Goal: Task Accomplishment & Management: Complete application form

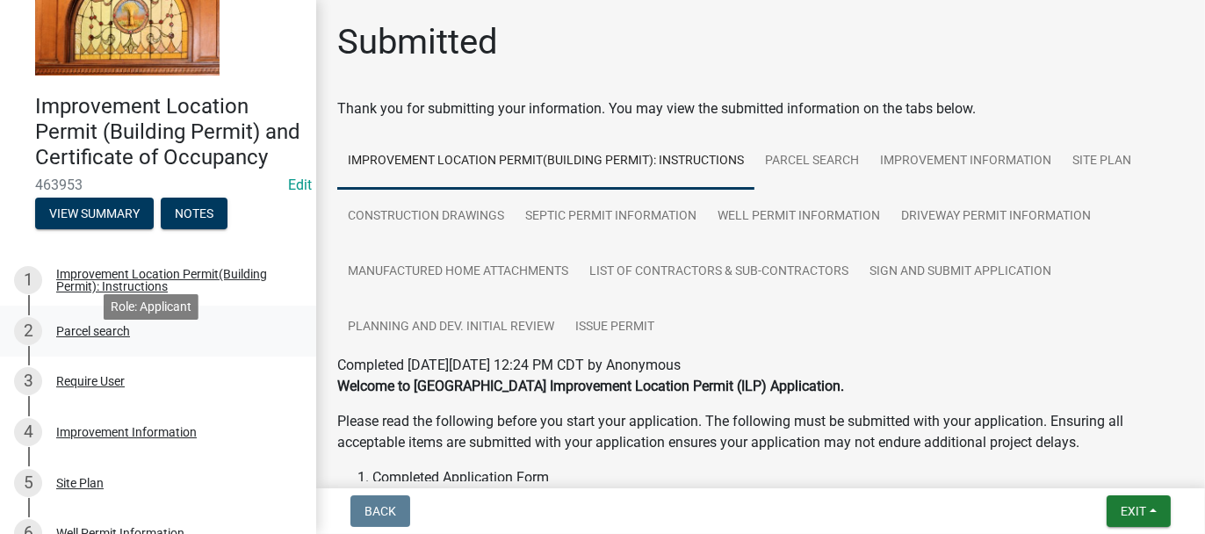
scroll to position [176, 0]
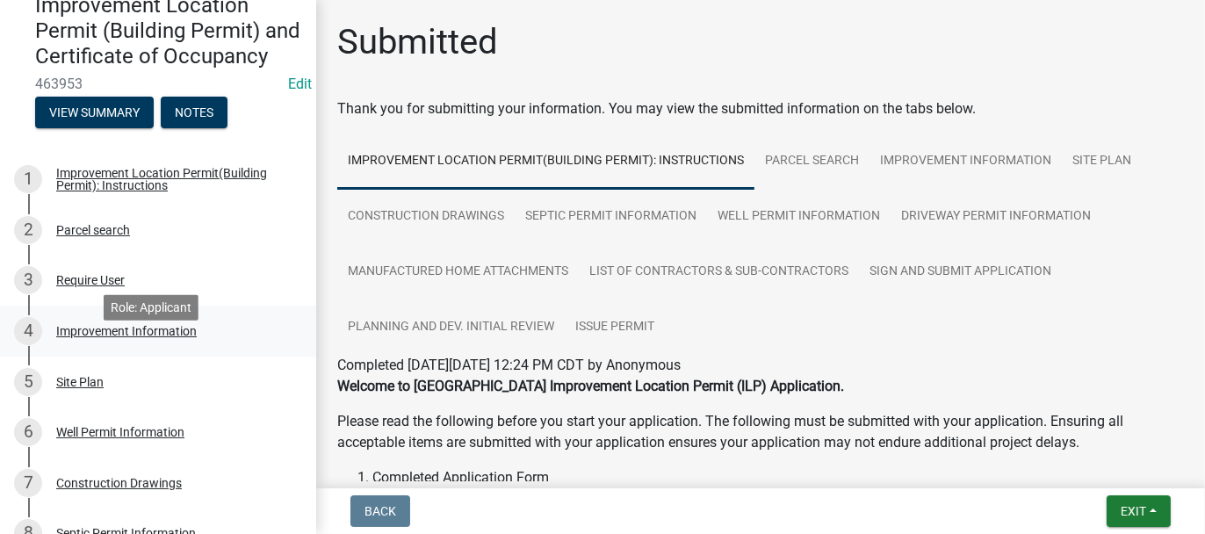
click at [96, 337] on div "Improvement Information" at bounding box center [126, 331] width 141 height 12
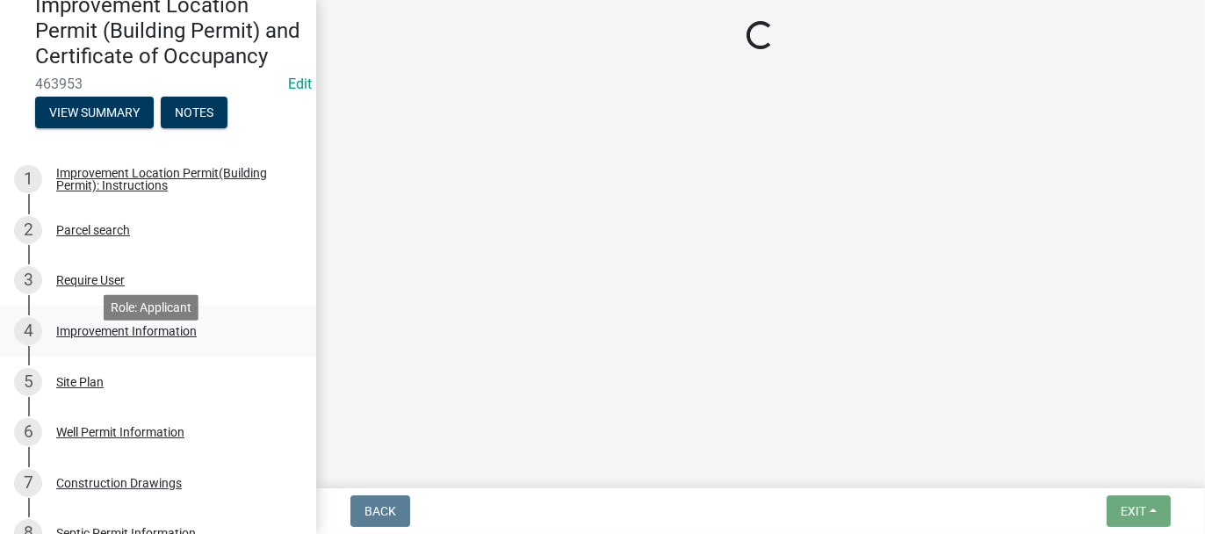
select select "7340059d-85b2-460b-89e8-de3a622c33b6"
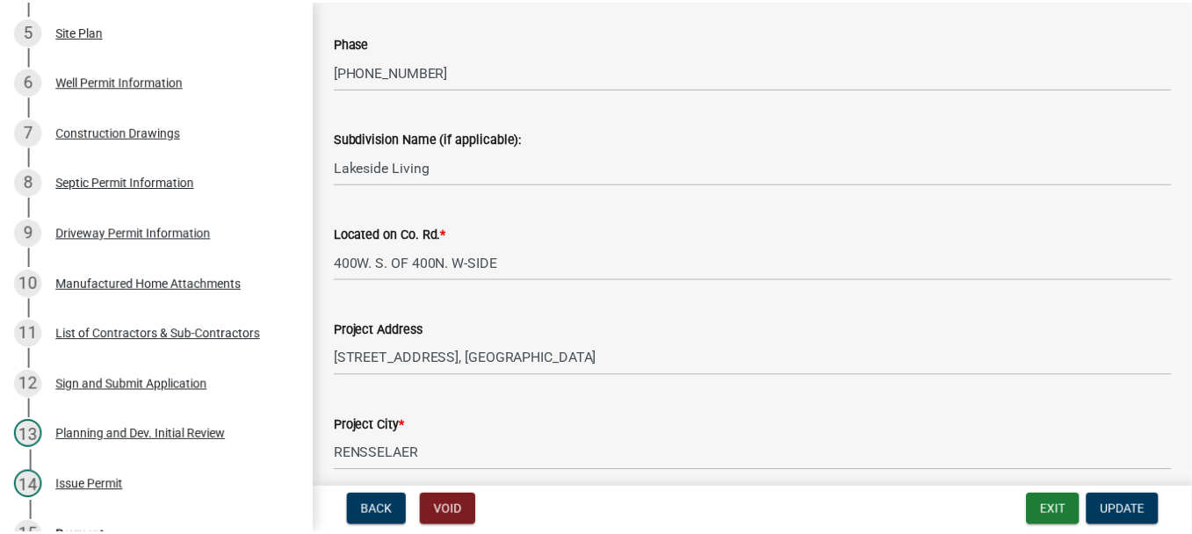
scroll to position [439, 0]
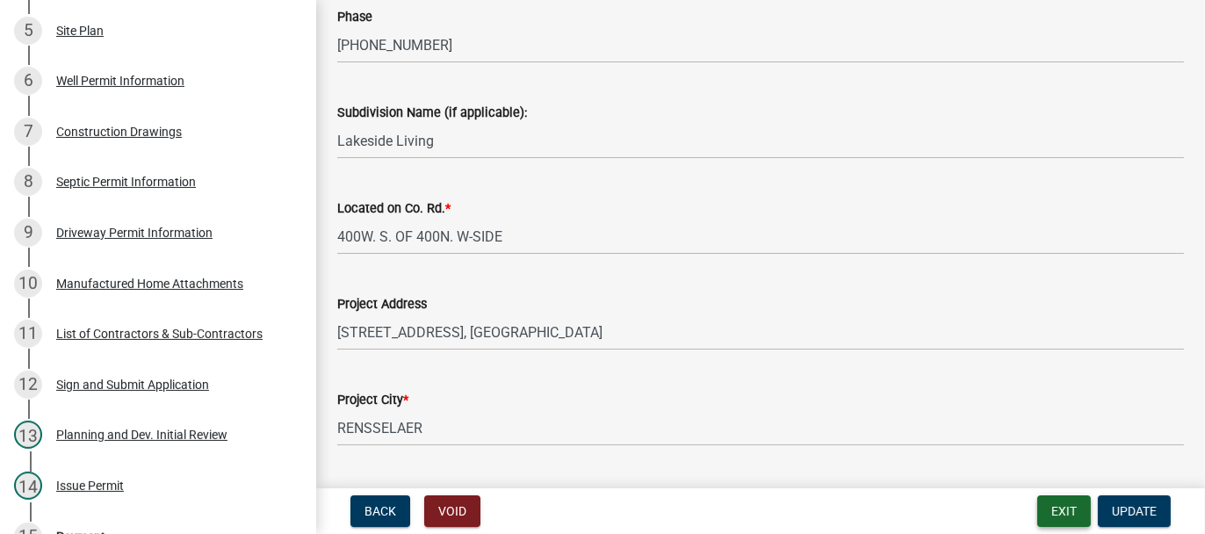
click at [1061, 503] on button "Exit" at bounding box center [1064, 511] width 54 height 32
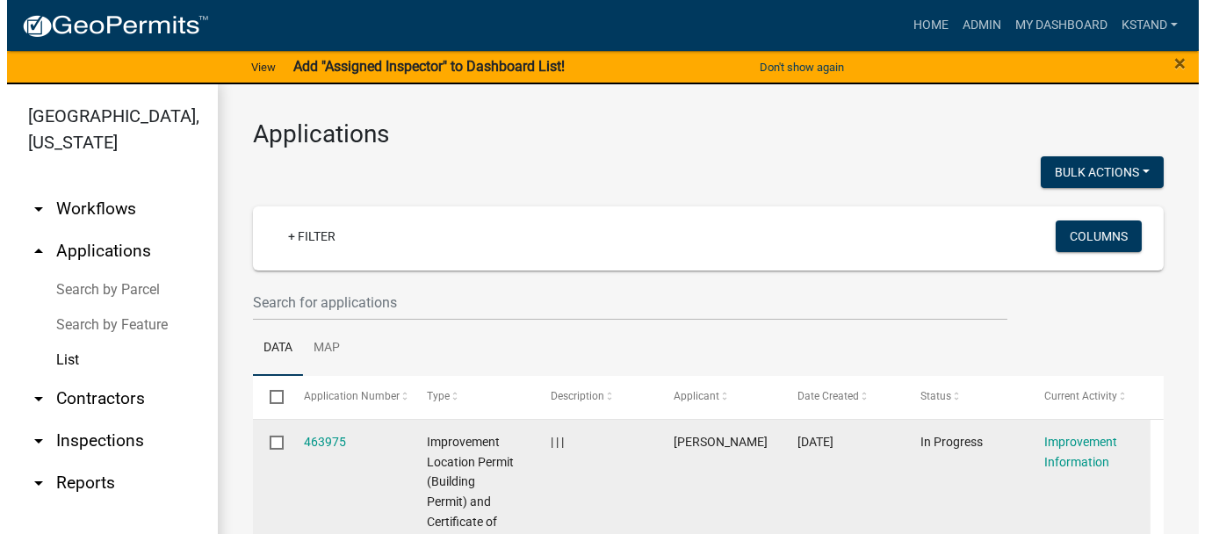
scroll to position [176, 0]
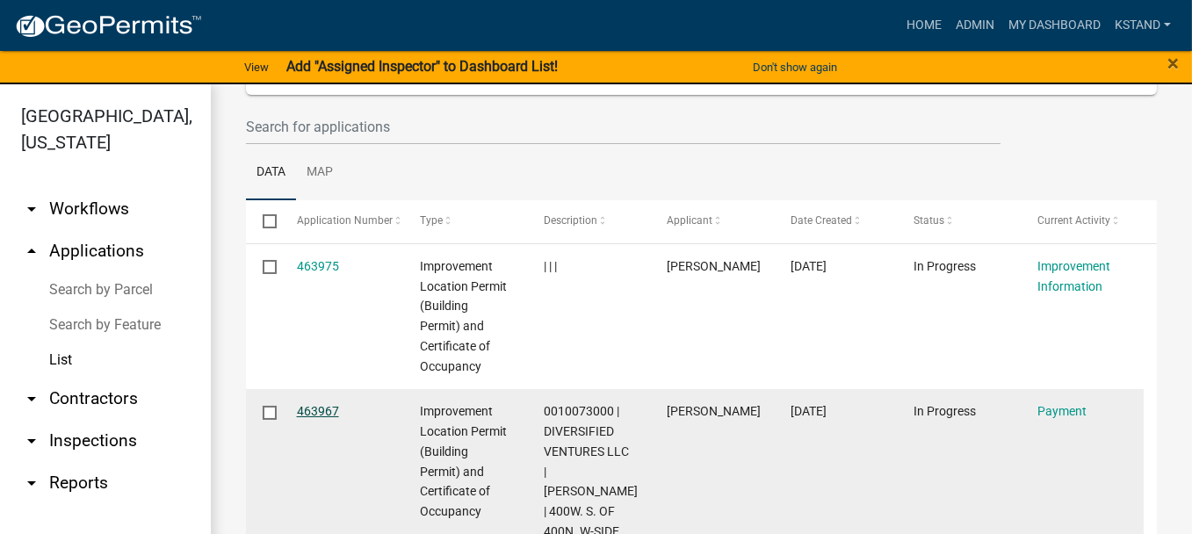
click at [308, 409] on link "463967" at bounding box center [318, 411] width 42 height 14
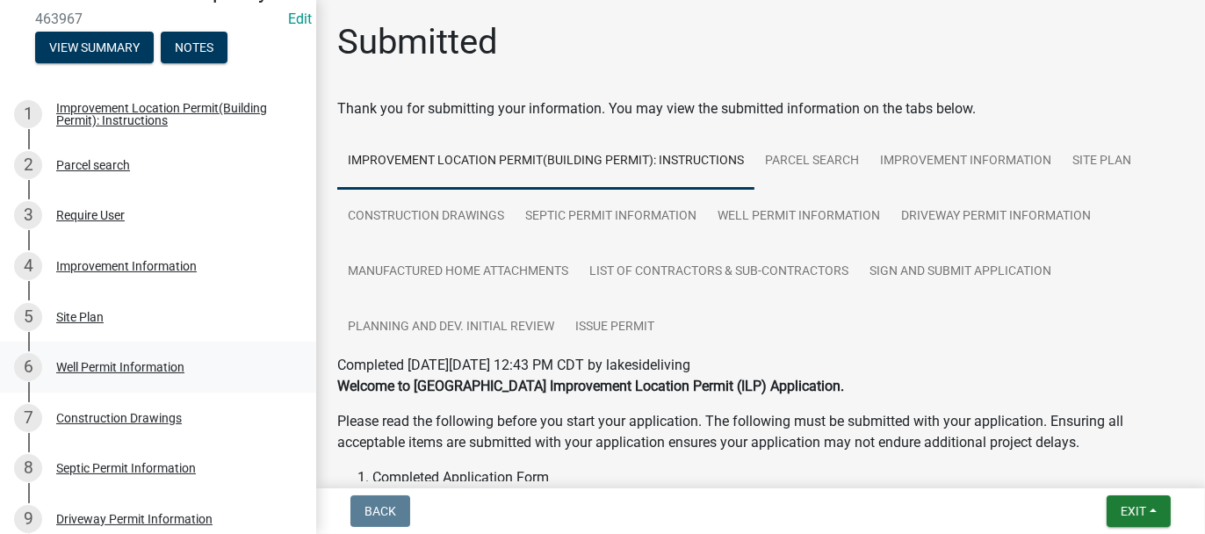
scroll to position [263, 0]
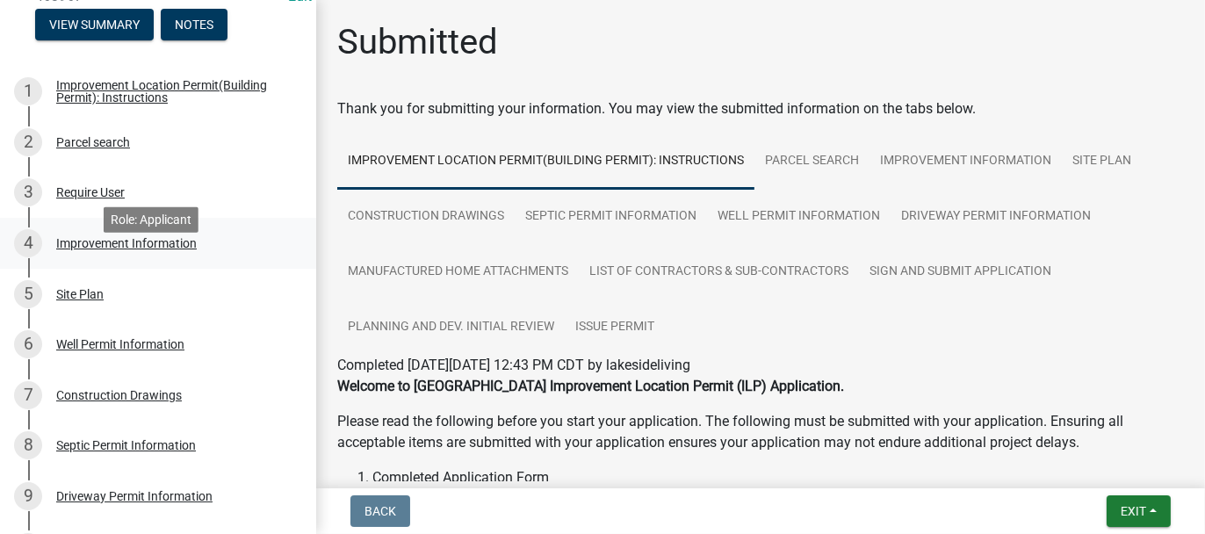
click at [80, 249] on div "Improvement Information" at bounding box center [126, 243] width 141 height 12
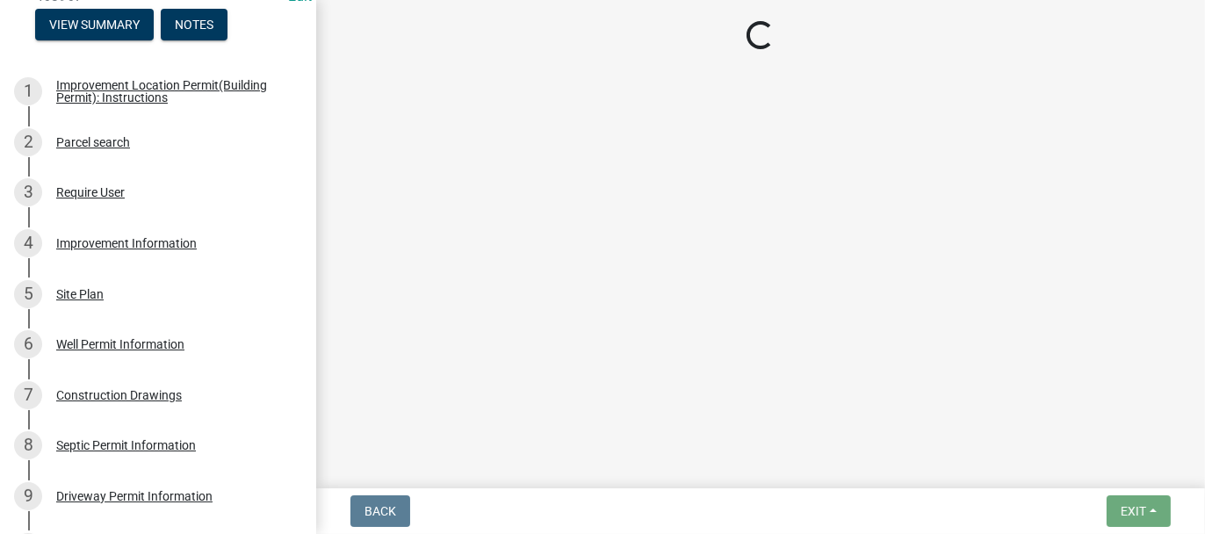
select select "7340059d-85b2-460b-89e8-de3a622c33b6"
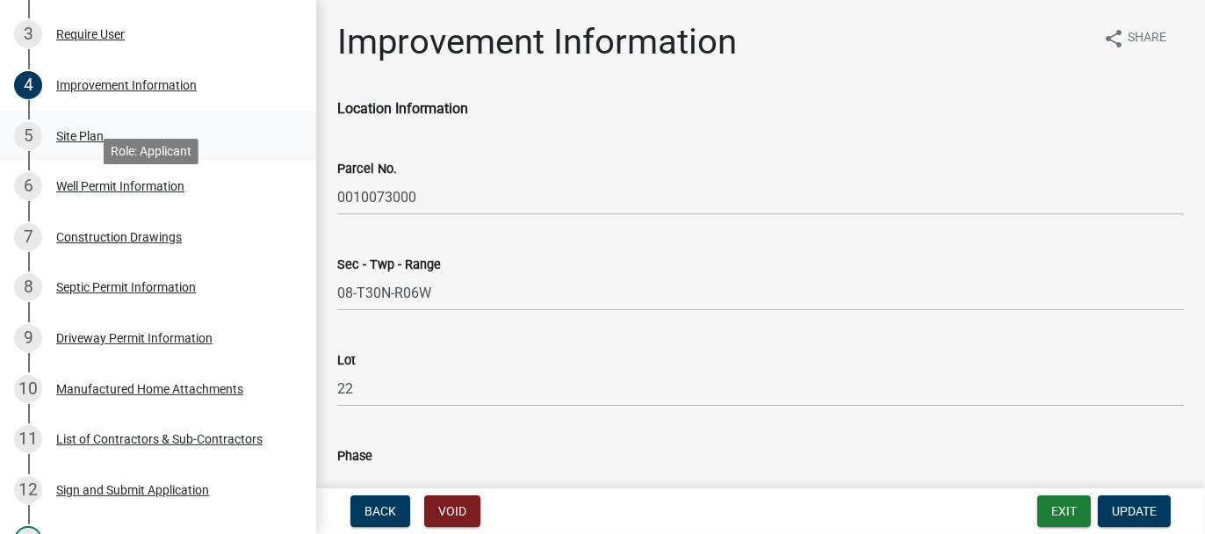
scroll to position [439, 0]
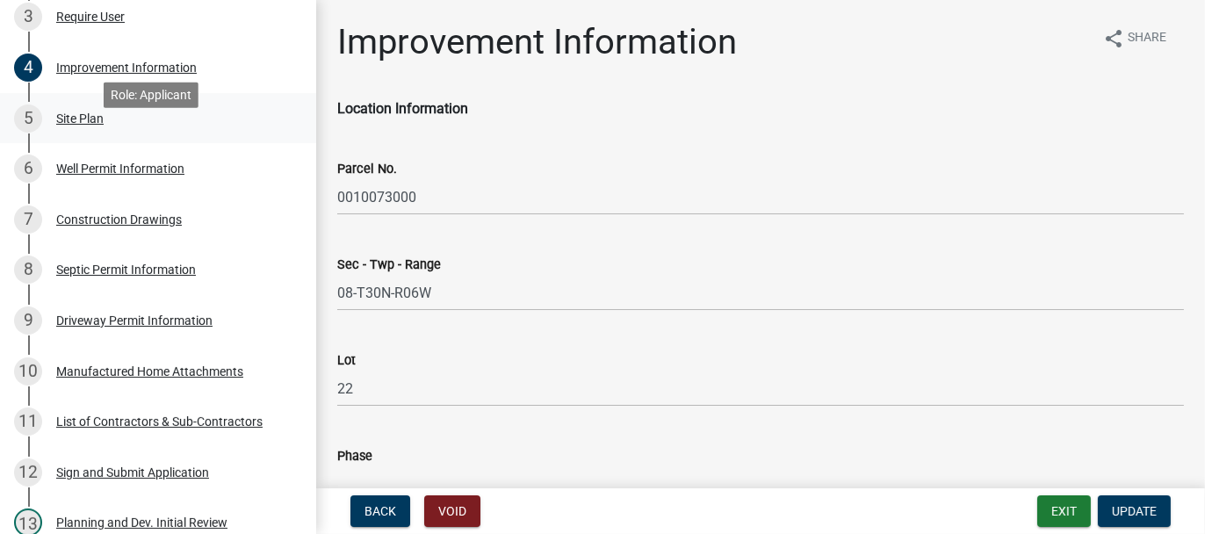
click at [68, 125] on div "Site Plan" at bounding box center [79, 118] width 47 height 12
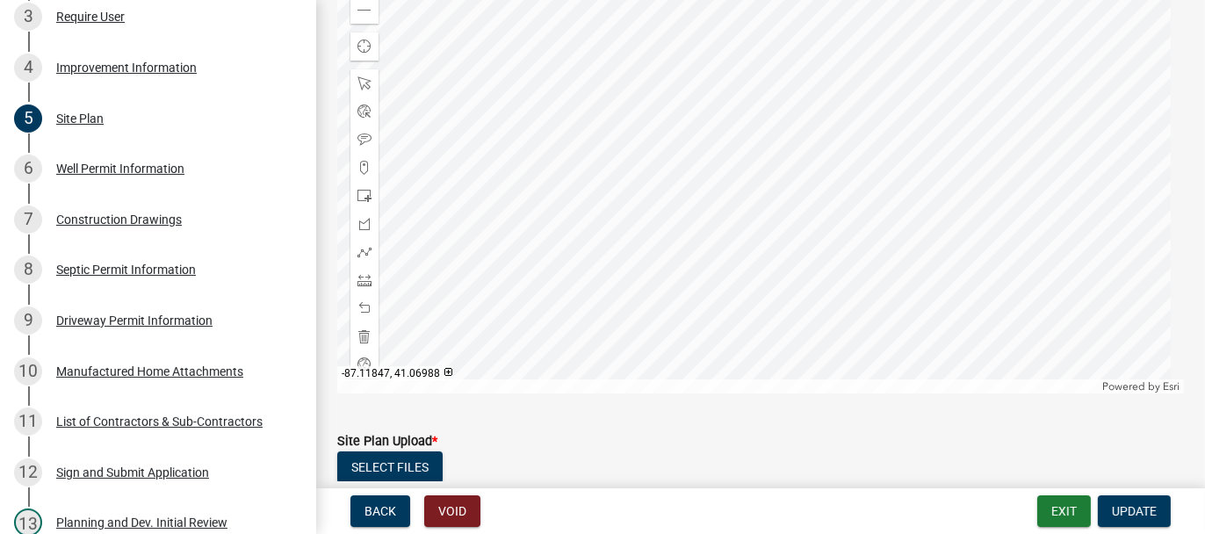
scroll to position [452, 0]
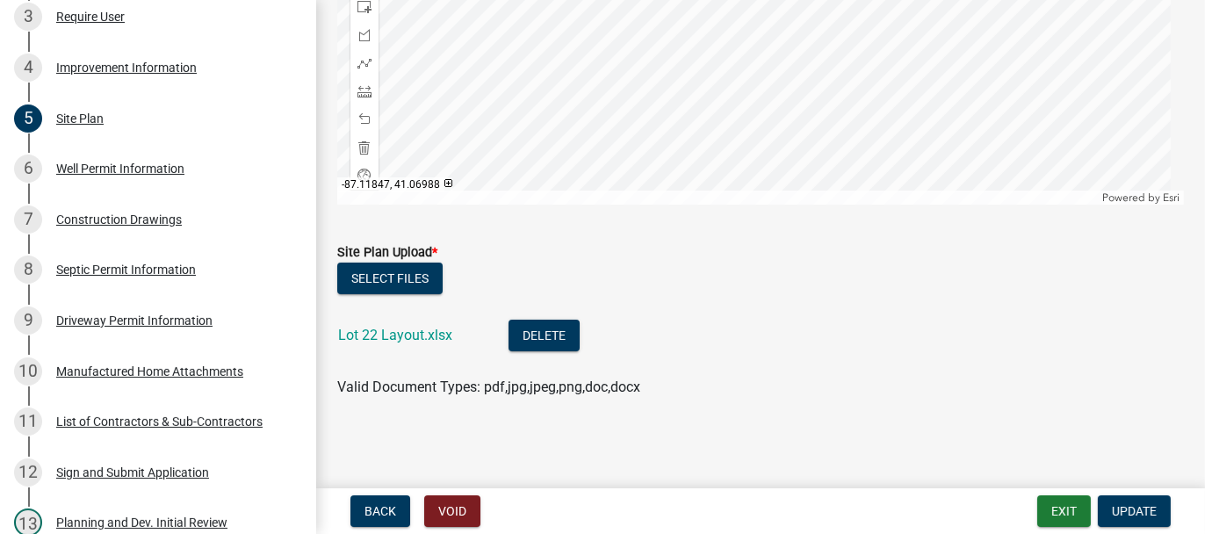
click at [395, 321] on div "Lot 22 Layout.xlsx" at bounding box center [409, 338] width 142 height 36
click at [393, 335] on link "Lot 22 Layout.xlsx" at bounding box center [395, 335] width 114 height 17
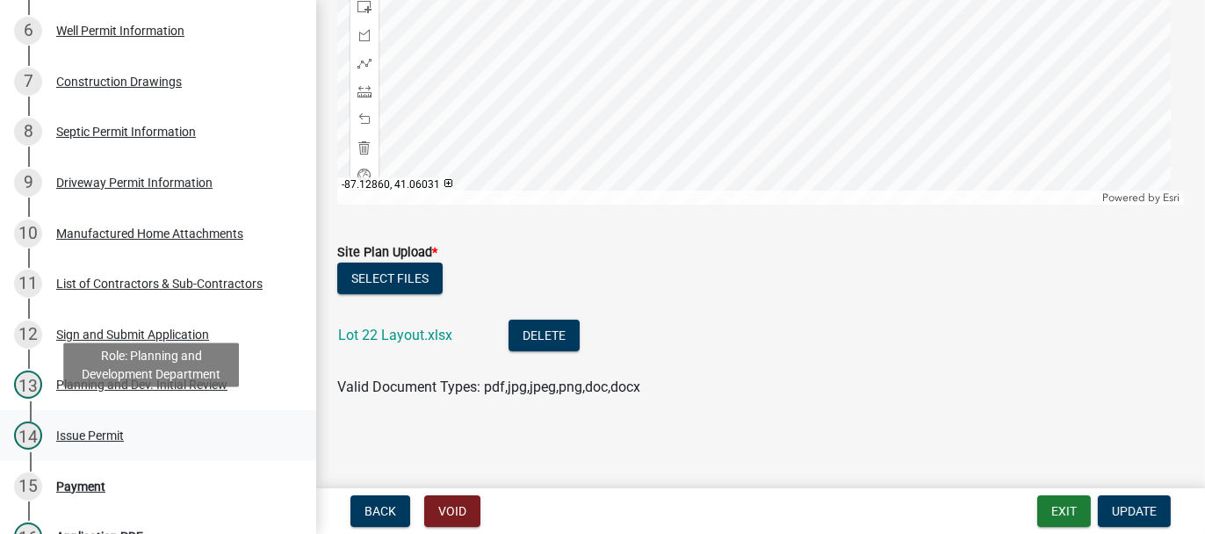
scroll to position [615, 0]
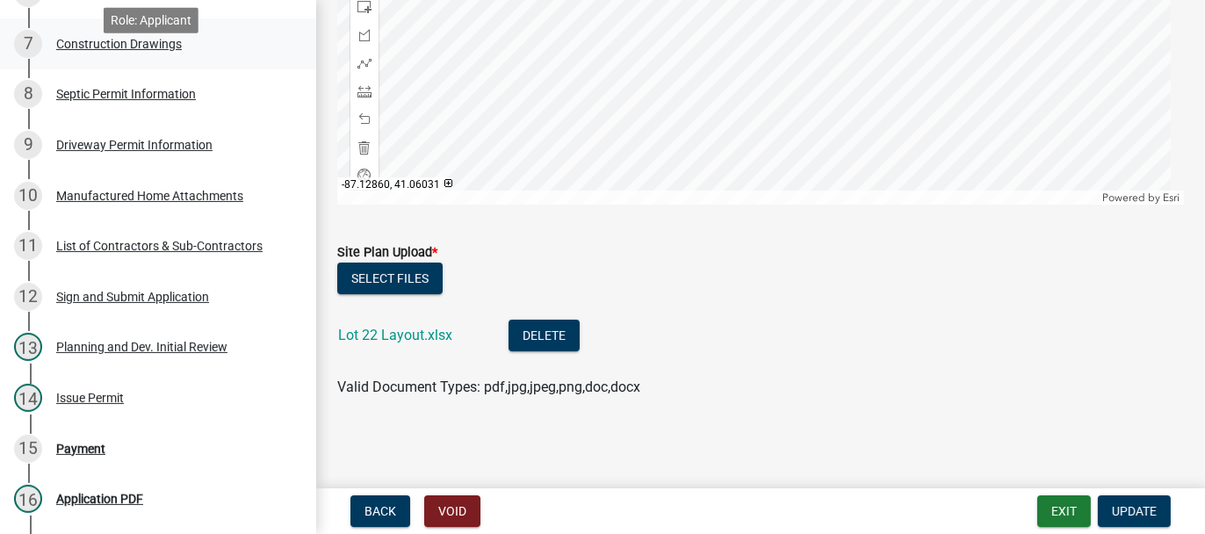
click at [133, 50] on div "Construction Drawings" at bounding box center [119, 44] width 126 height 12
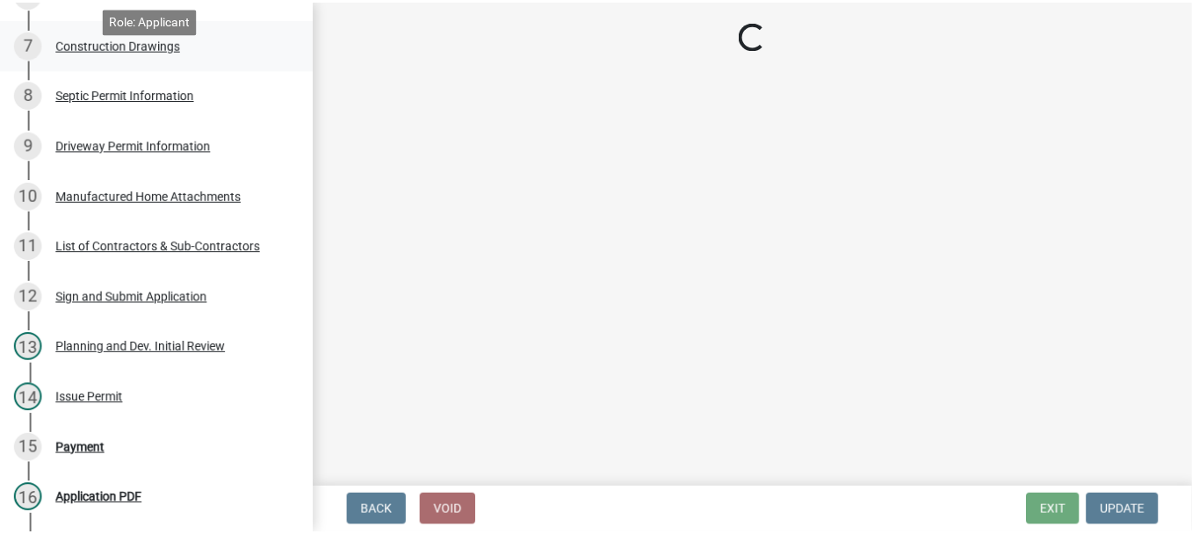
scroll to position [0, 0]
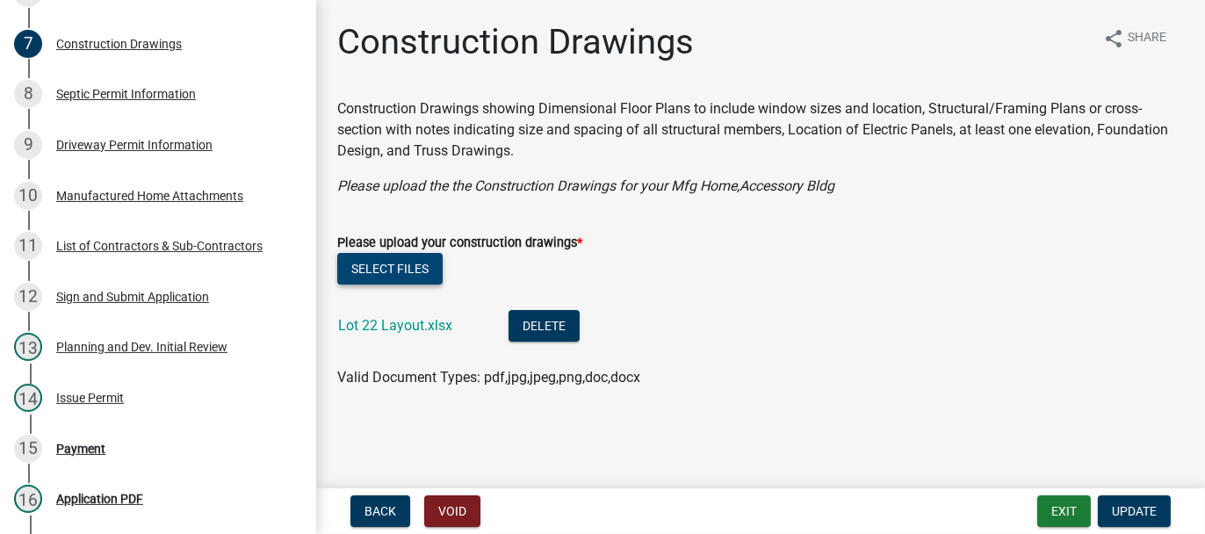
click at [386, 261] on button "Select files" at bounding box center [389, 269] width 105 height 32
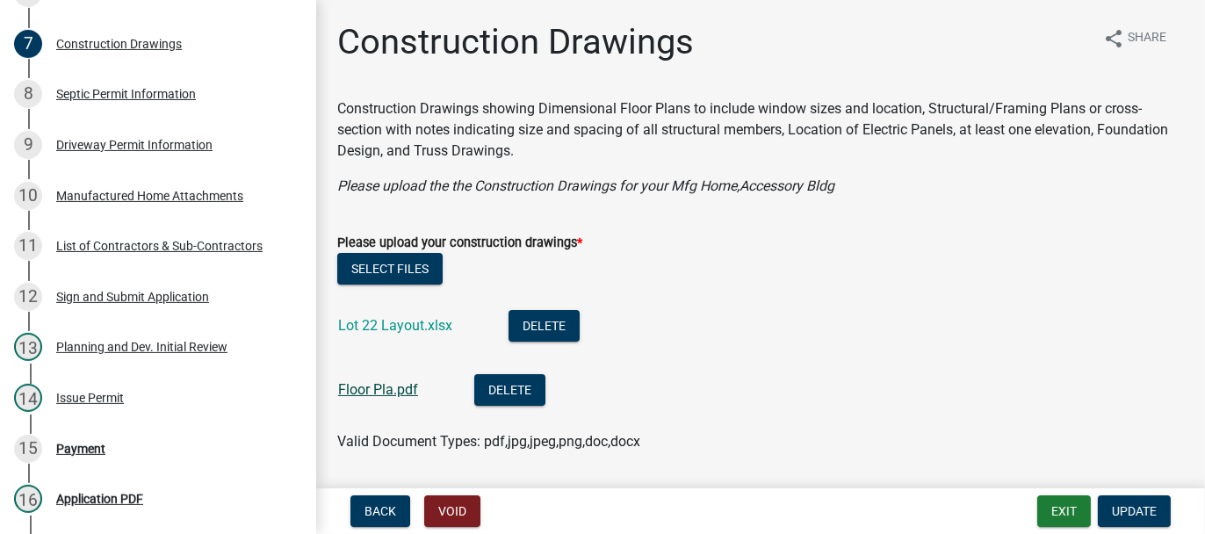
click at [363, 390] on link "Floor Pla.pdf" at bounding box center [378, 389] width 80 height 17
click at [1136, 517] on span "Update" at bounding box center [1134, 511] width 45 height 14
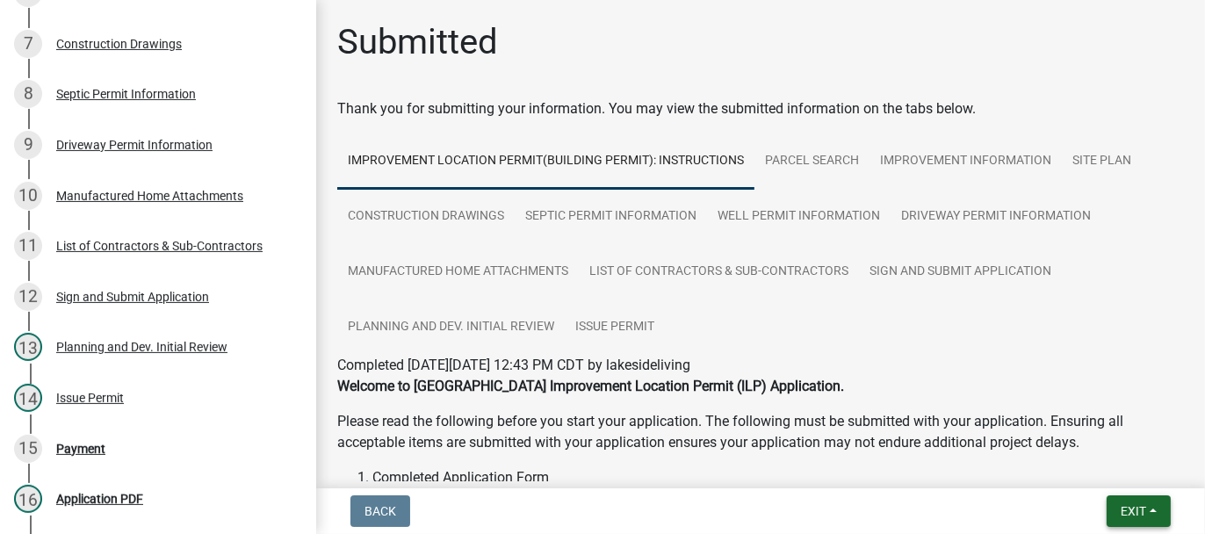
click at [1126, 510] on span "Exit" at bounding box center [1133, 511] width 25 height 14
click at [1109, 465] on button "Save & Exit" at bounding box center [1099, 465] width 141 height 42
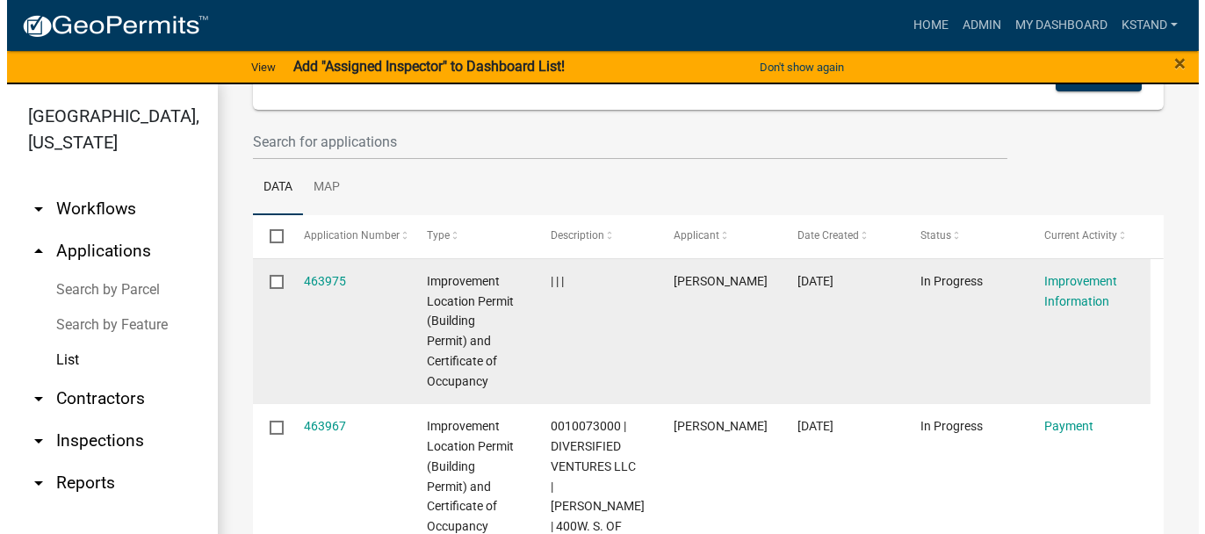
scroll to position [176, 0]
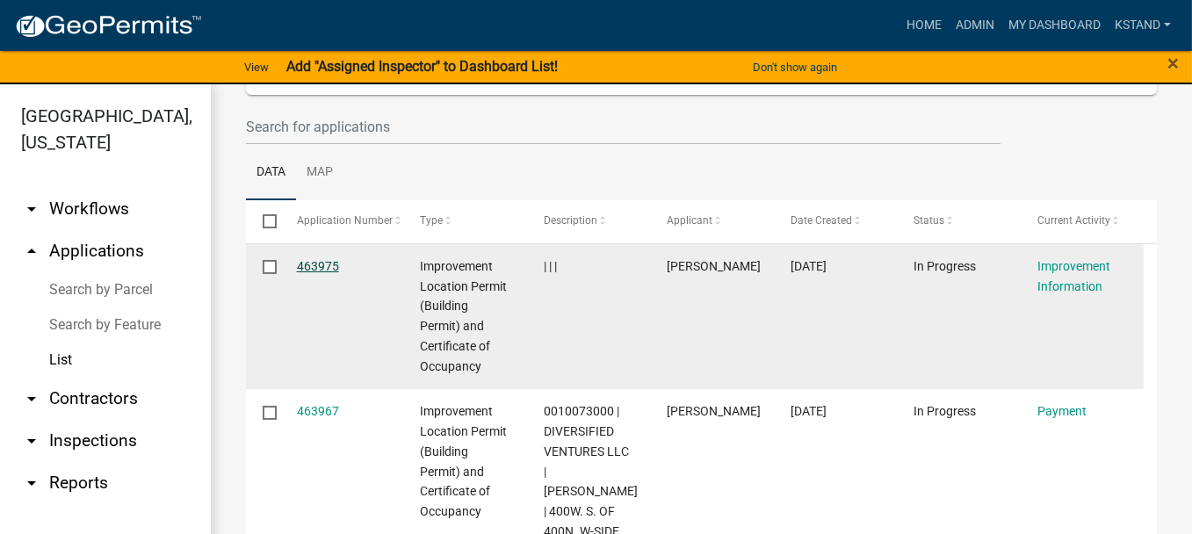
click at [321, 260] on link "463975" at bounding box center [318, 266] width 42 height 14
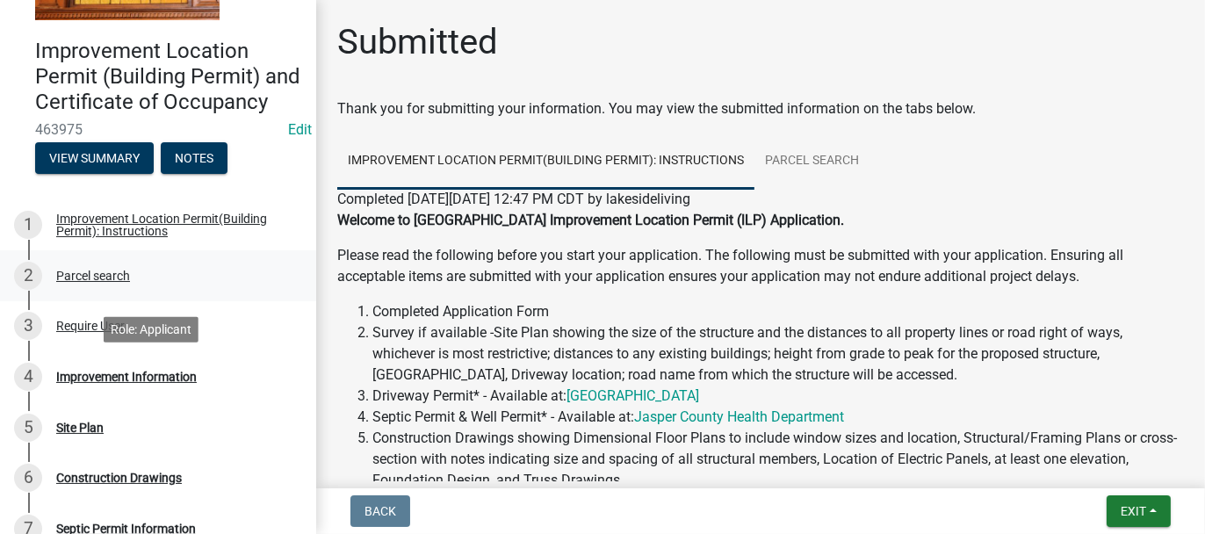
scroll to position [263, 0]
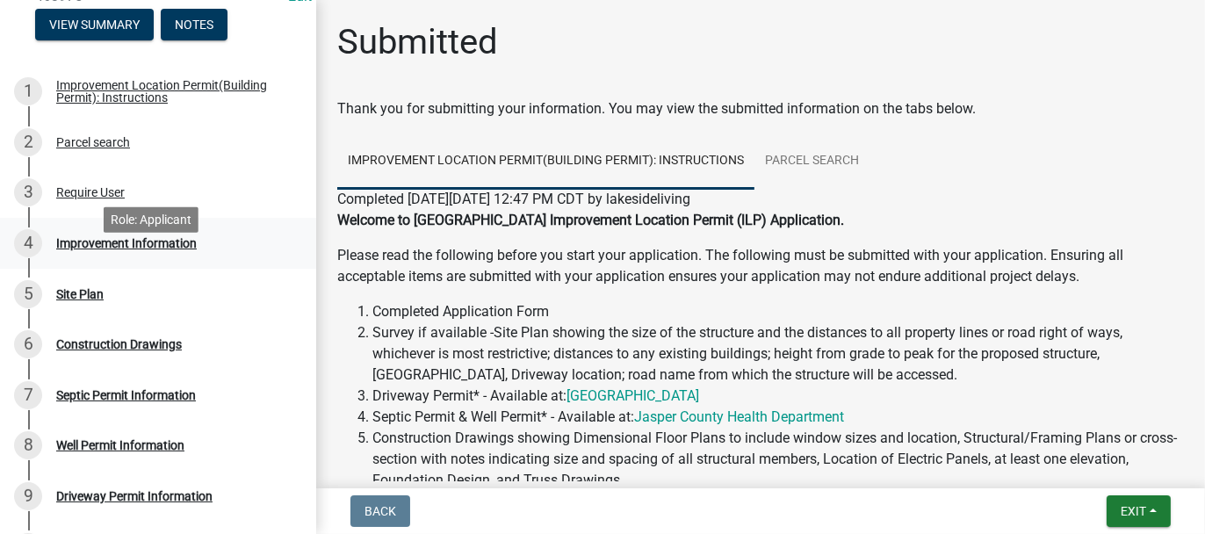
click at [97, 249] on div "Improvement Information" at bounding box center [126, 243] width 141 height 12
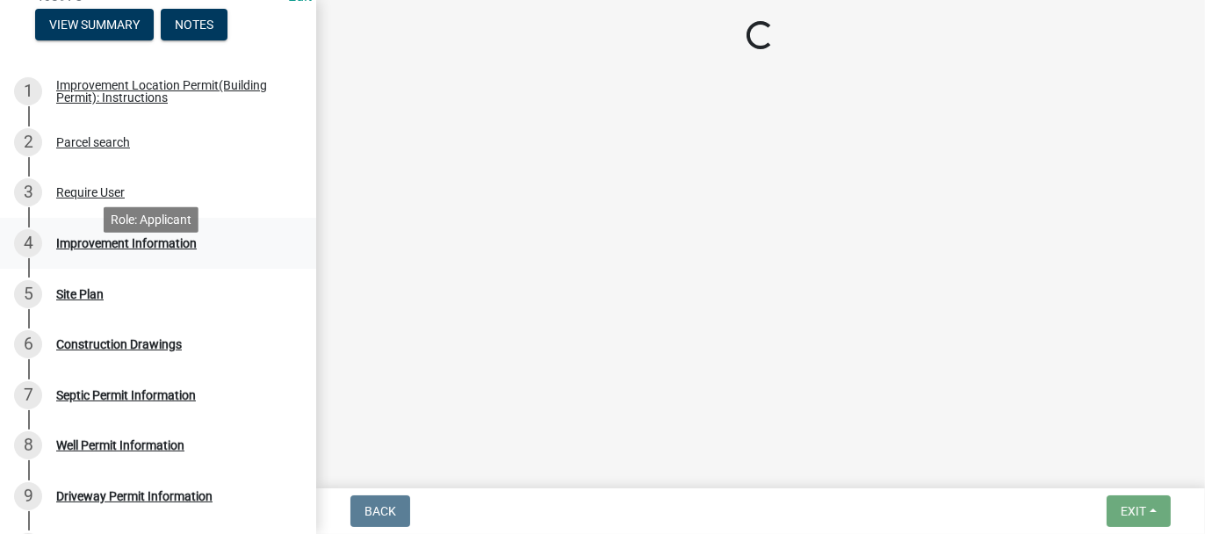
select select "7340059d-85b2-460b-89e8-de3a622c33b6"
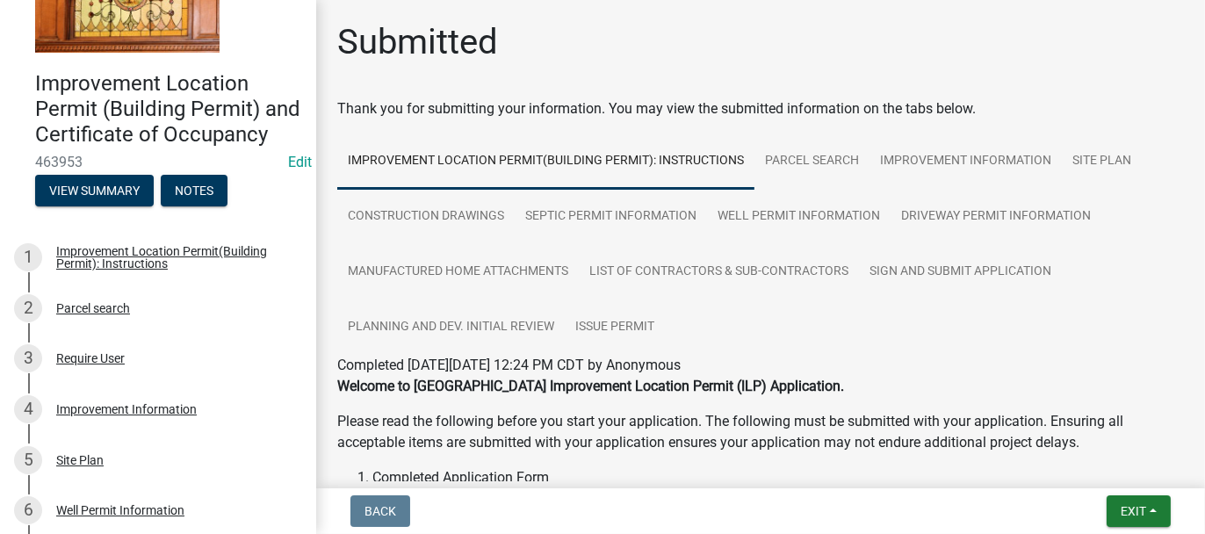
scroll to position [263, 0]
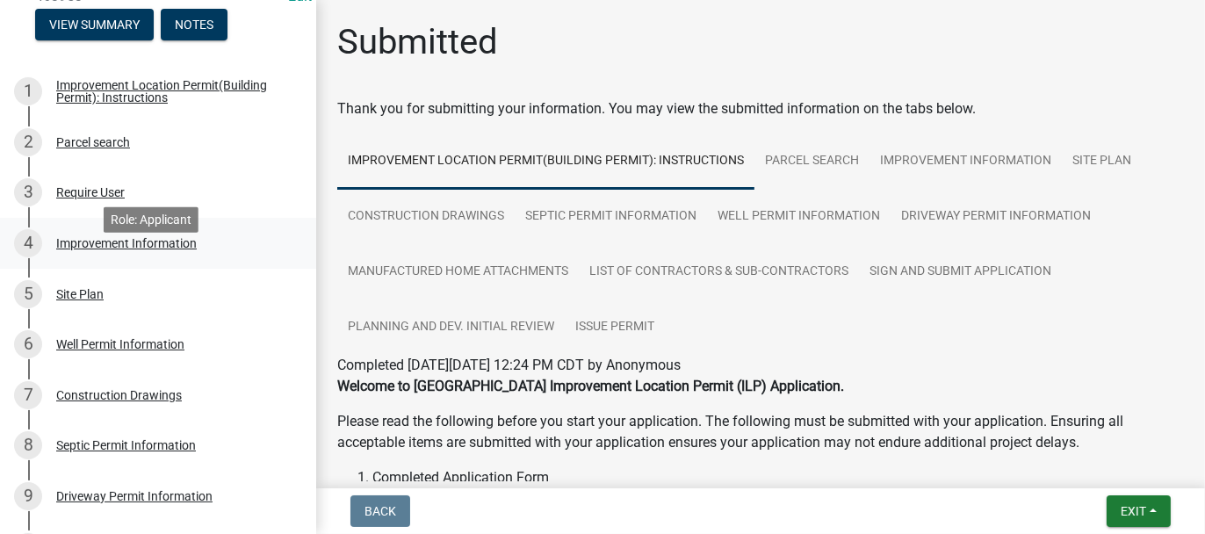
click at [56, 249] on div "Improvement Information" at bounding box center [126, 243] width 141 height 12
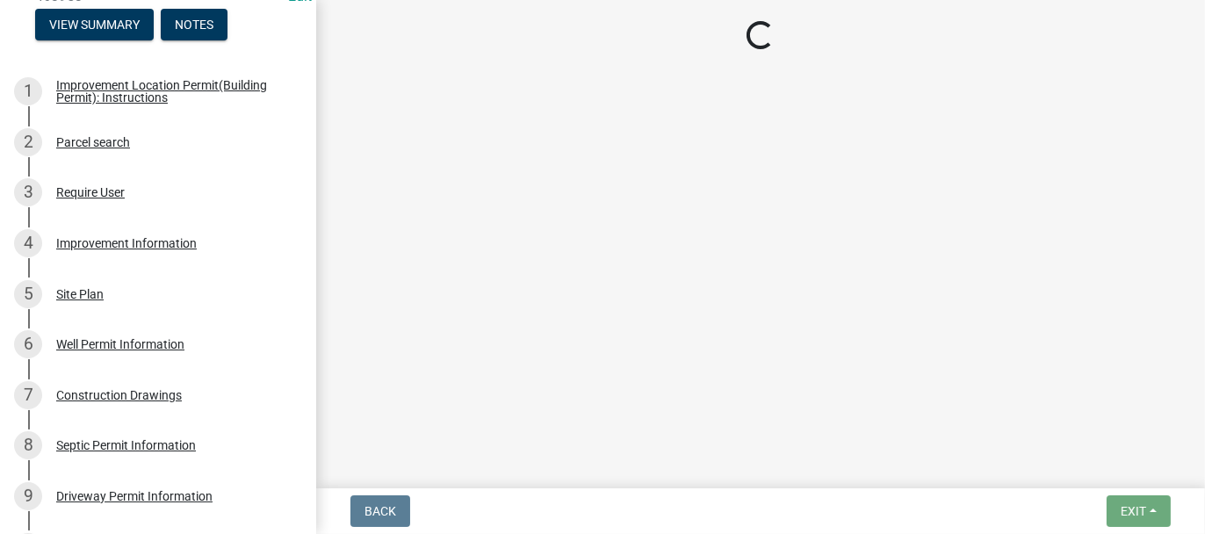
select select "7340059d-85b2-460b-89e8-de3a622c33b6"
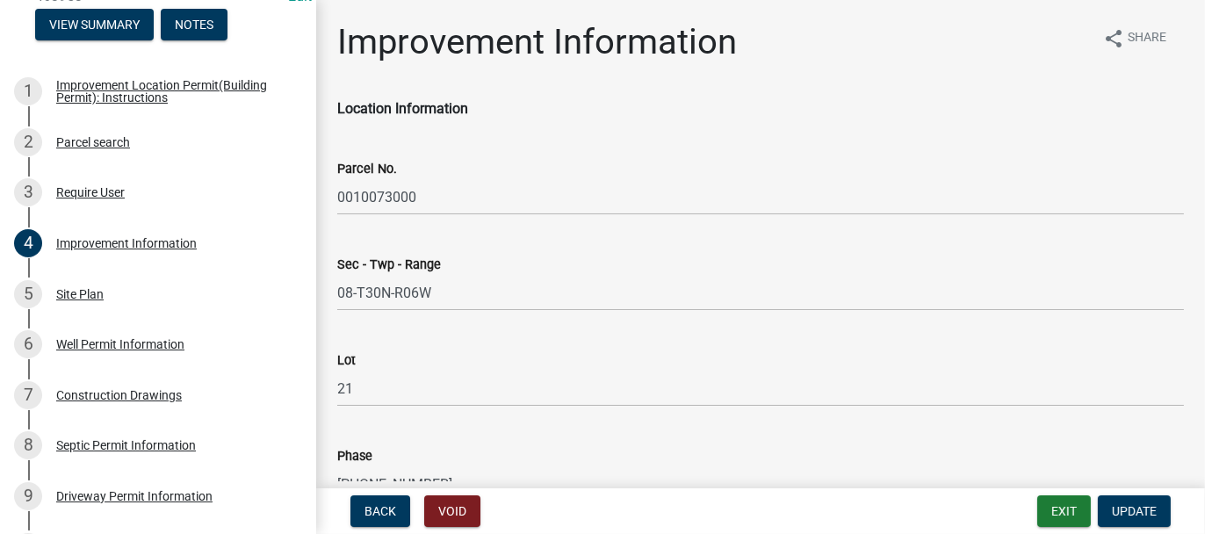
scroll to position [88, 0]
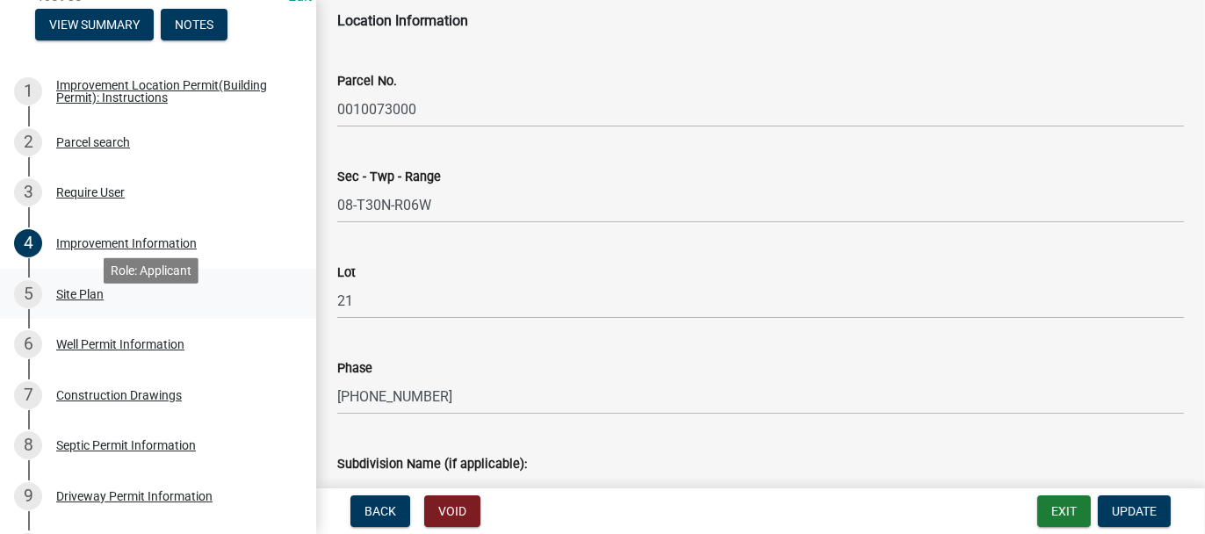
click at [88, 300] on div "Site Plan" at bounding box center [79, 294] width 47 height 12
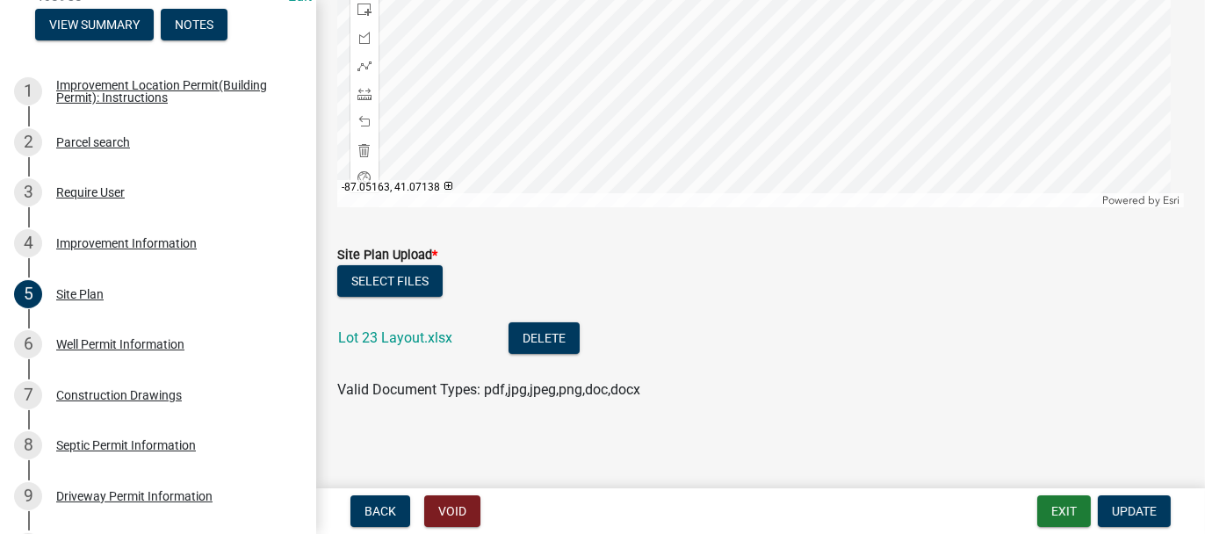
scroll to position [452, 0]
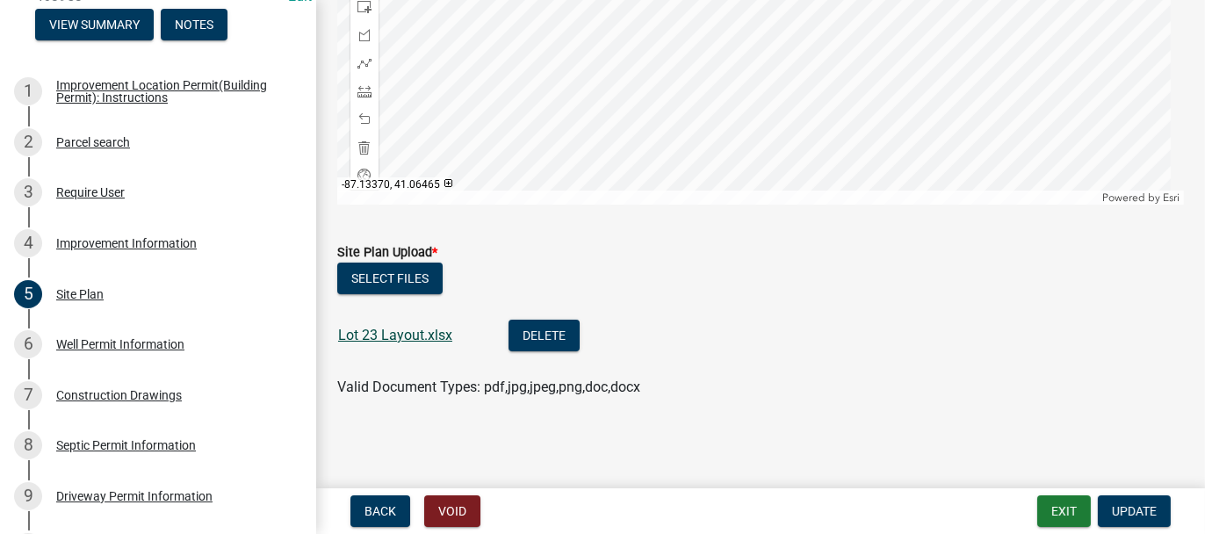
click at [358, 330] on link "Lot 23 Layout.xlsx" at bounding box center [395, 335] width 114 height 17
click at [378, 276] on button "Select files" at bounding box center [389, 279] width 105 height 32
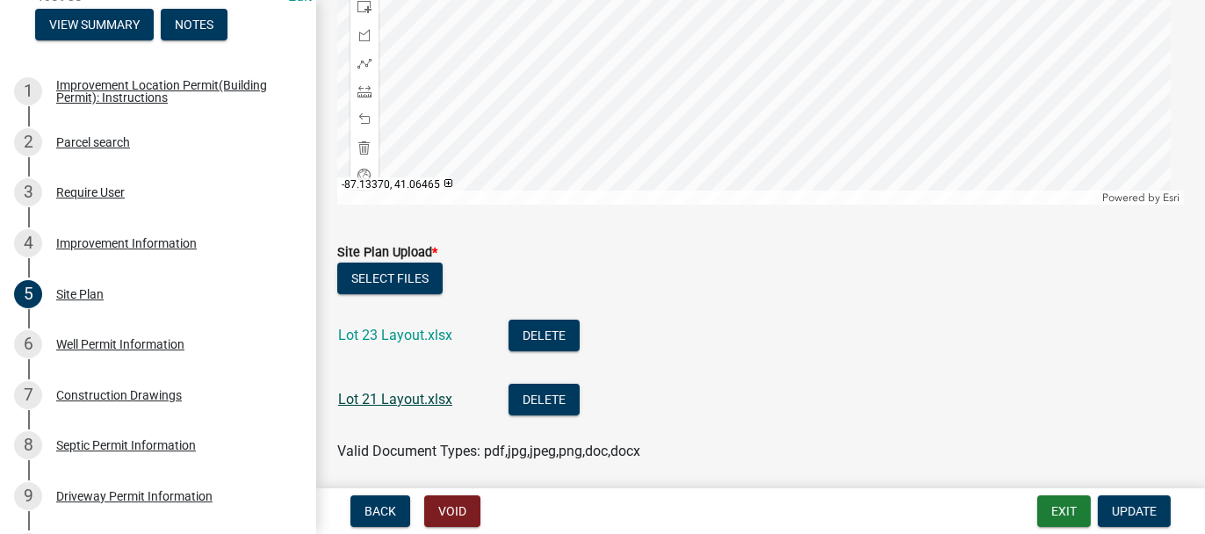
click at [362, 392] on link "Lot 21 Layout.xlsx" at bounding box center [395, 399] width 114 height 17
click at [523, 335] on button "Delete" at bounding box center [544, 336] width 71 height 32
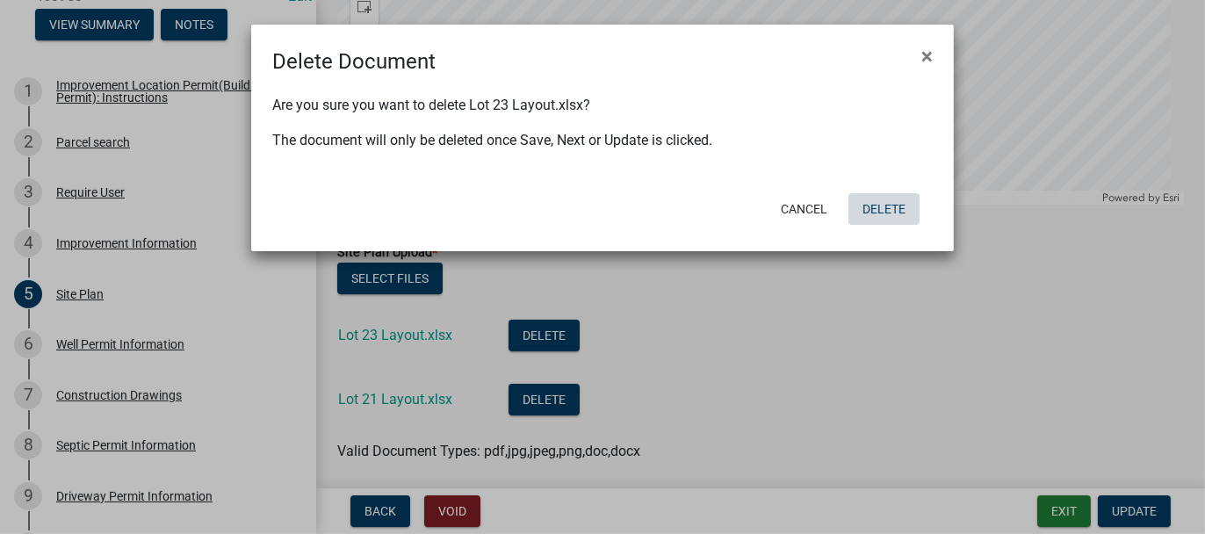
click at [876, 204] on button "Delete" at bounding box center [883, 209] width 71 height 32
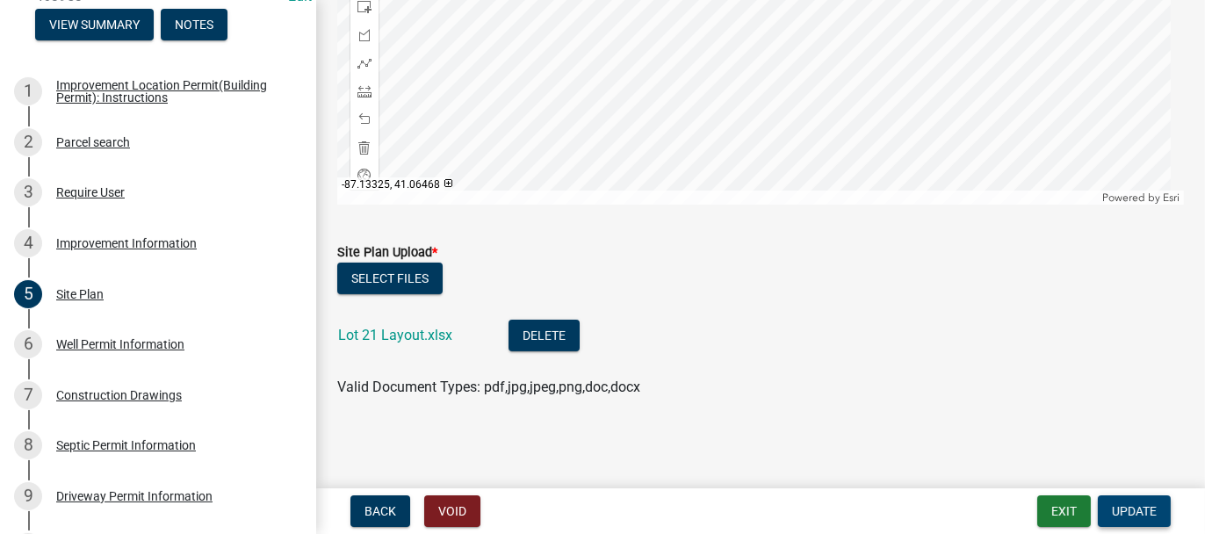
click at [1122, 509] on span "Update" at bounding box center [1134, 511] width 45 height 14
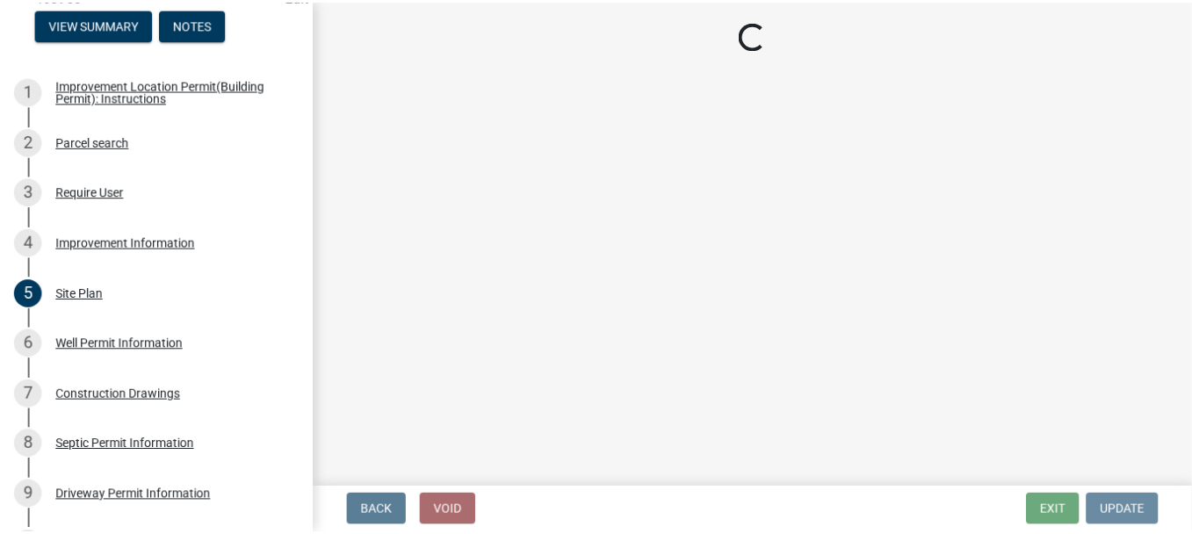
scroll to position [0, 0]
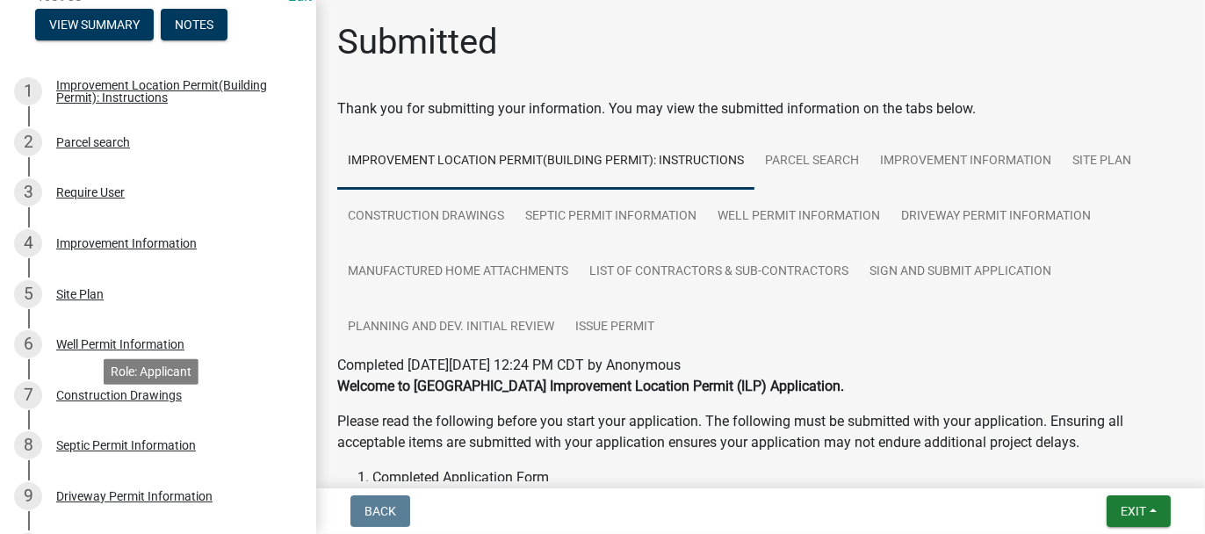
click at [128, 401] on div "Construction Drawings" at bounding box center [119, 395] width 126 height 12
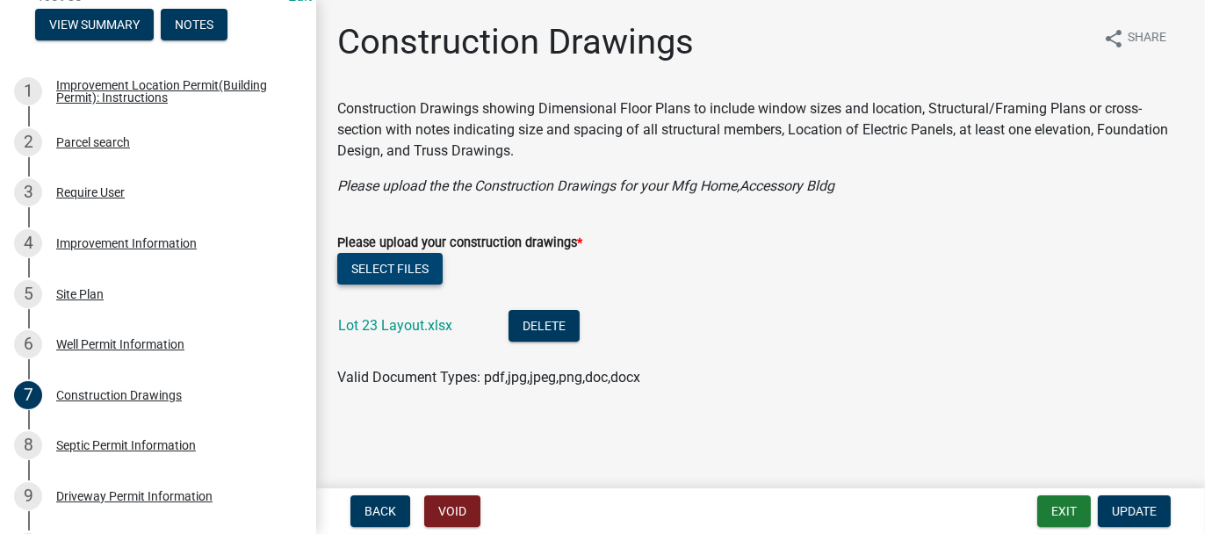
click at [400, 269] on button "Select files" at bounding box center [389, 269] width 105 height 32
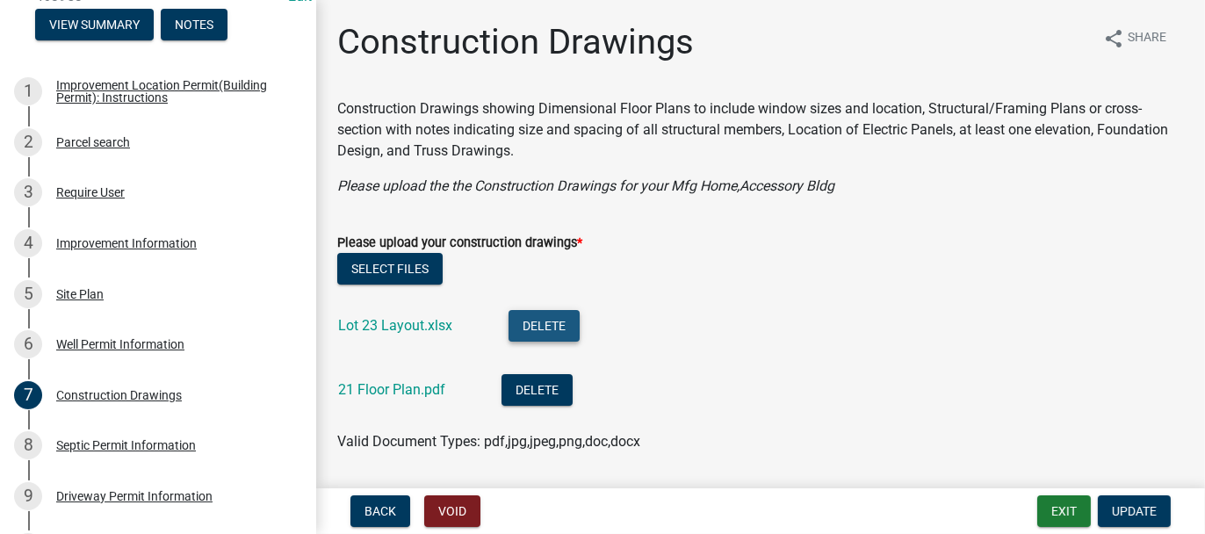
click at [525, 324] on button "Delete" at bounding box center [544, 326] width 71 height 32
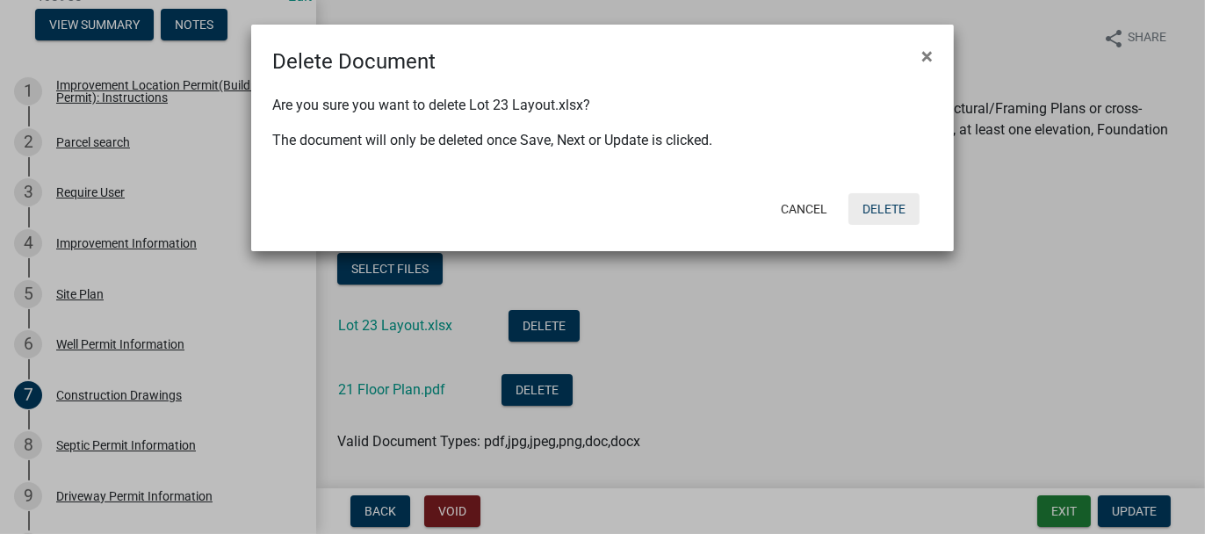
click at [884, 207] on button "Delete" at bounding box center [883, 209] width 71 height 32
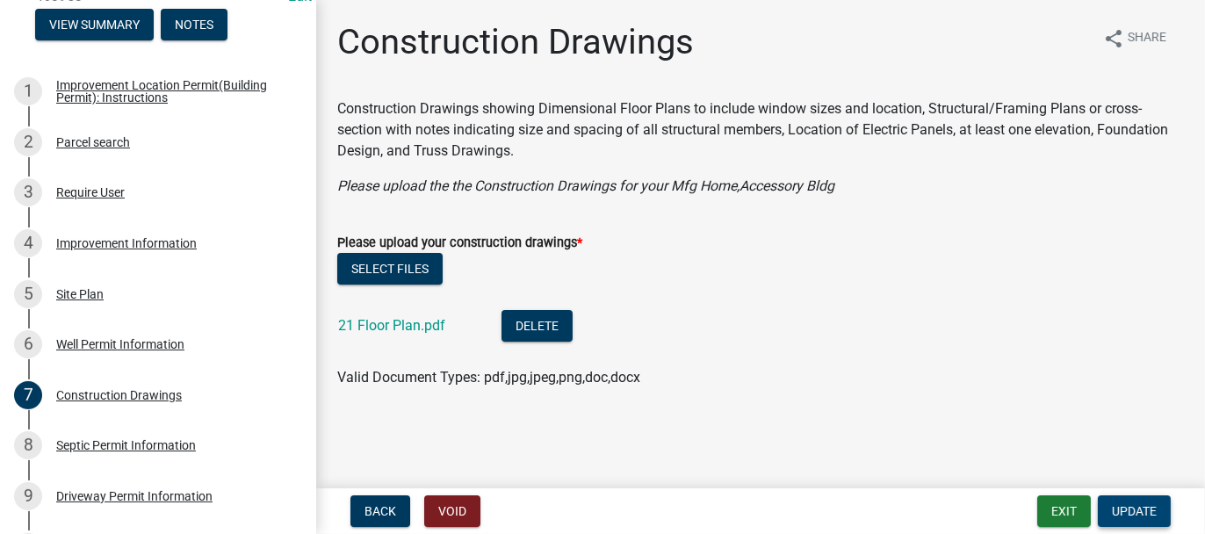
click at [1136, 504] on span "Update" at bounding box center [1134, 511] width 45 height 14
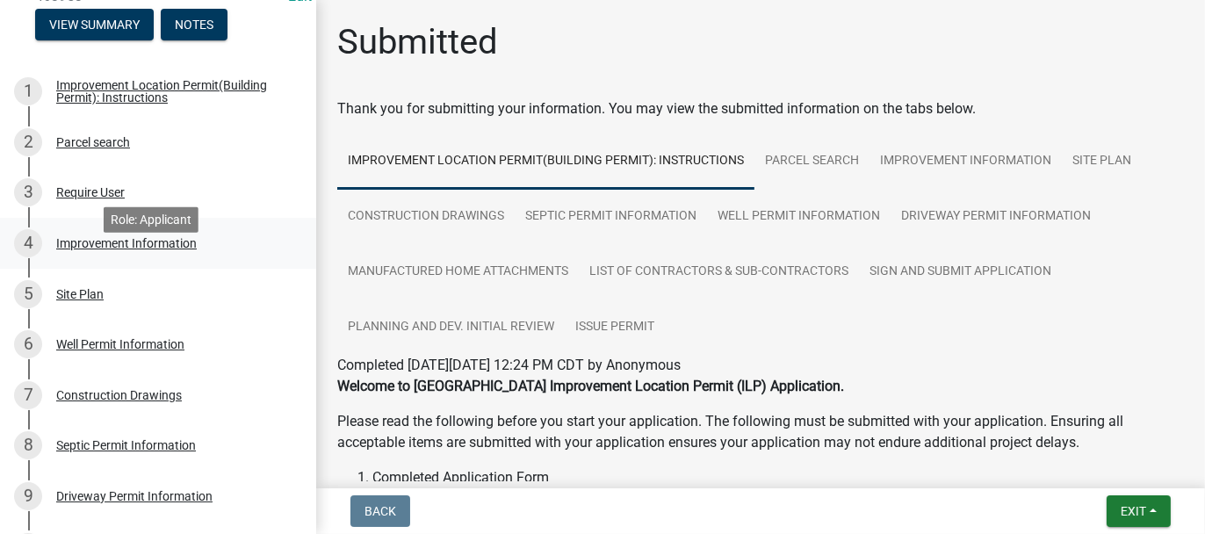
click at [90, 249] on div "Improvement Information" at bounding box center [126, 243] width 141 height 12
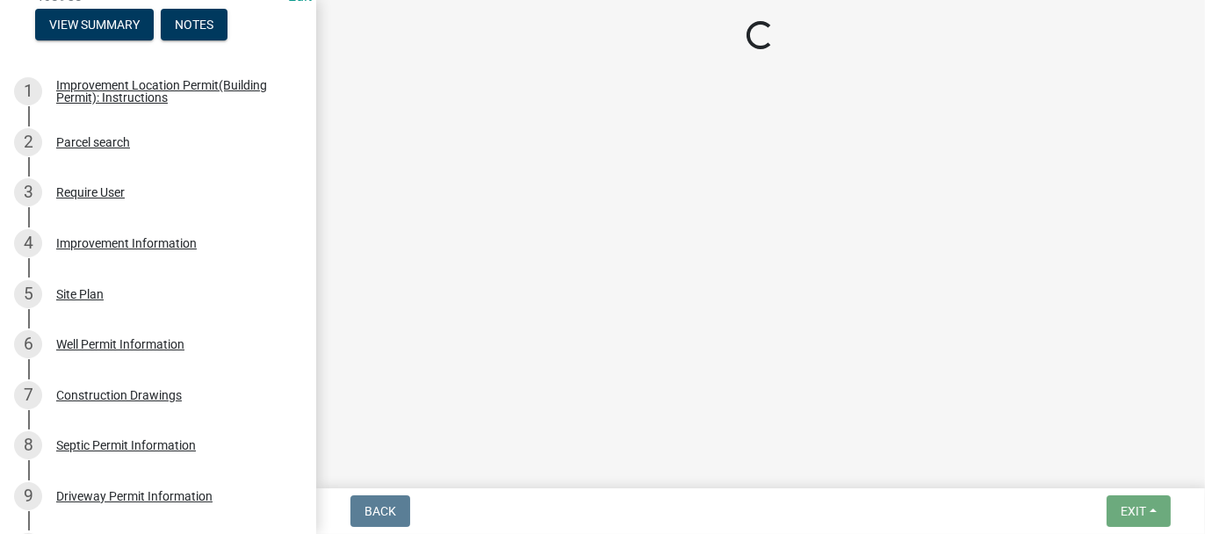
select select "7340059d-85b2-460b-89e8-de3a622c33b6"
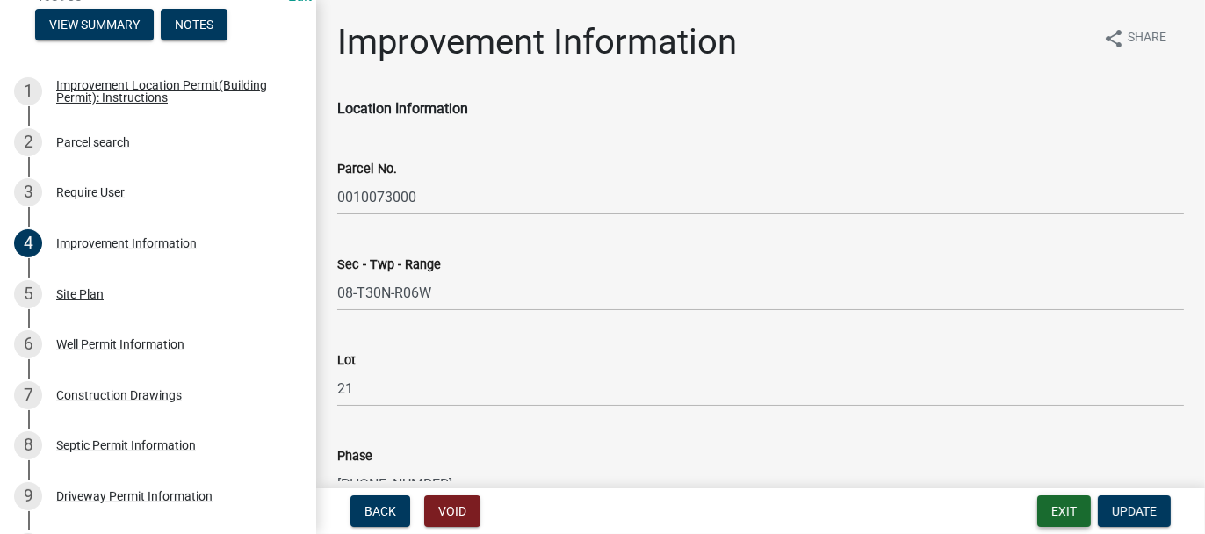
click at [1052, 511] on button "Exit" at bounding box center [1064, 511] width 54 height 32
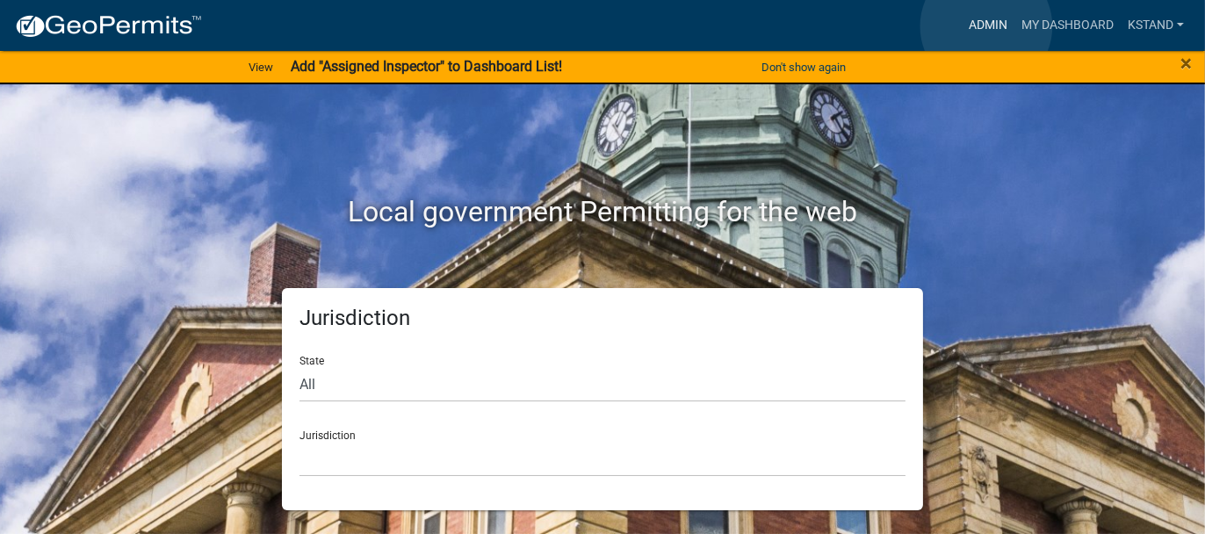
click at [986, 26] on link "Admin" at bounding box center [988, 25] width 53 height 33
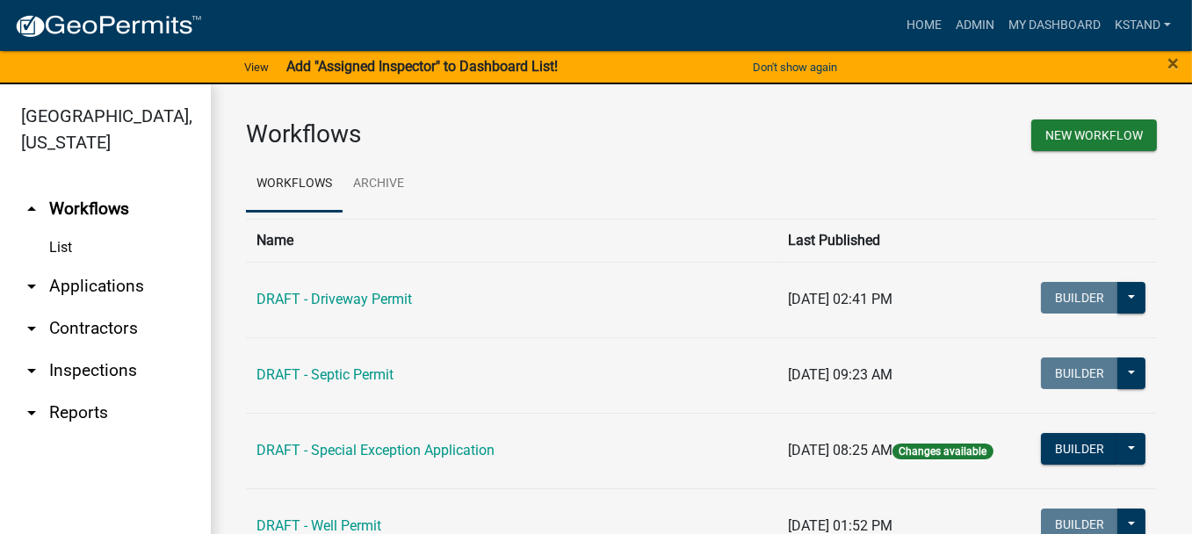
click at [83, 282] on link "arrow_drop_down Applications" at bounding box center [105, 286] width 211 height 42
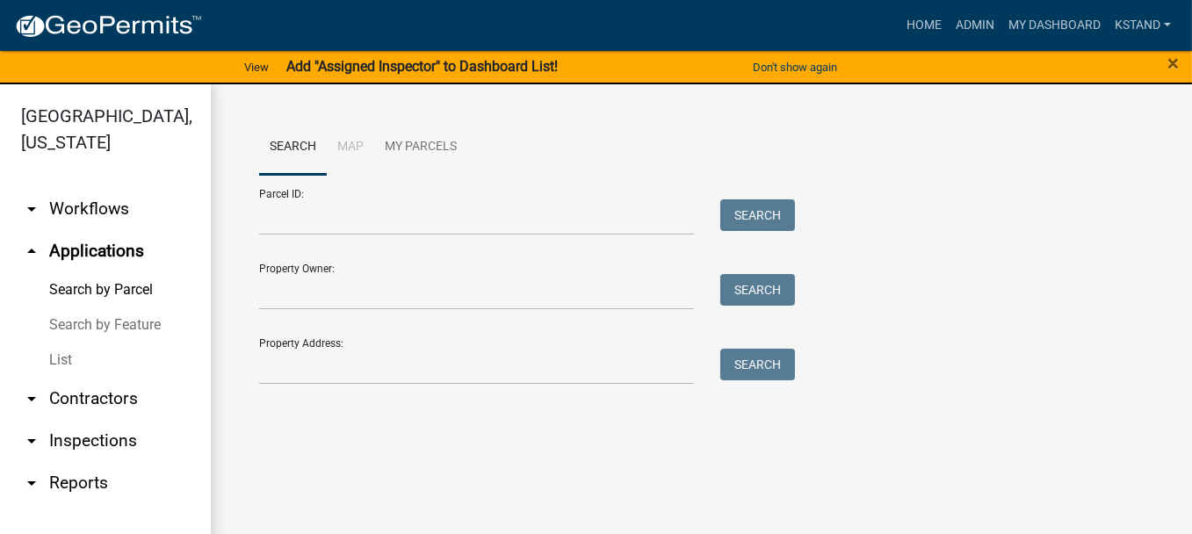
click at [57, 357] on link "List" at bounding box center [105, 360] width 211 height 35
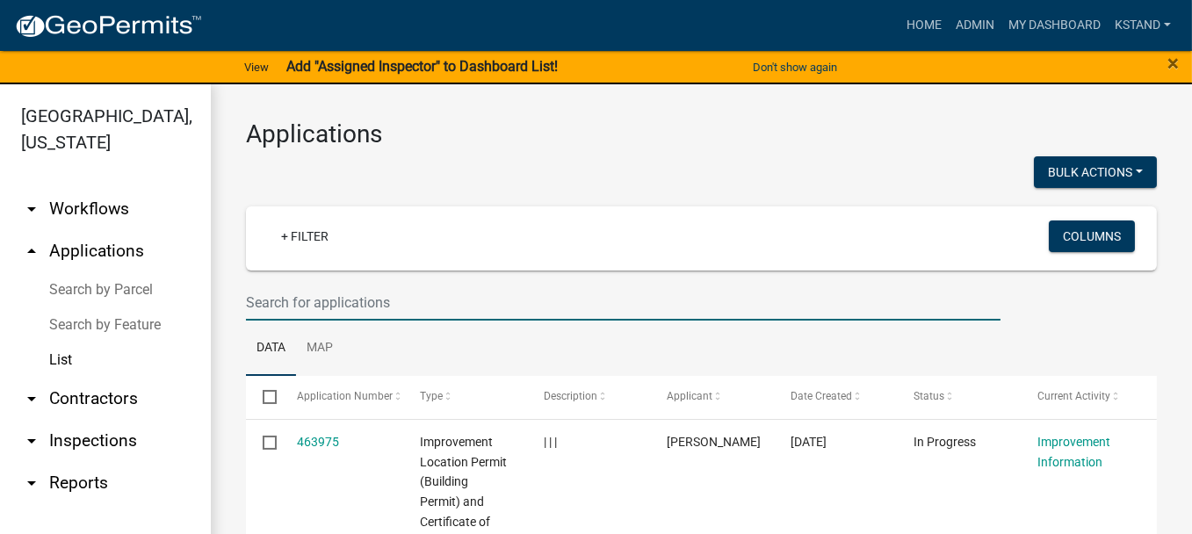
click at [271, 301] on input "text" at bounding box center [623, 303] width 754 height 36
type input "[PERSON_NAME]"
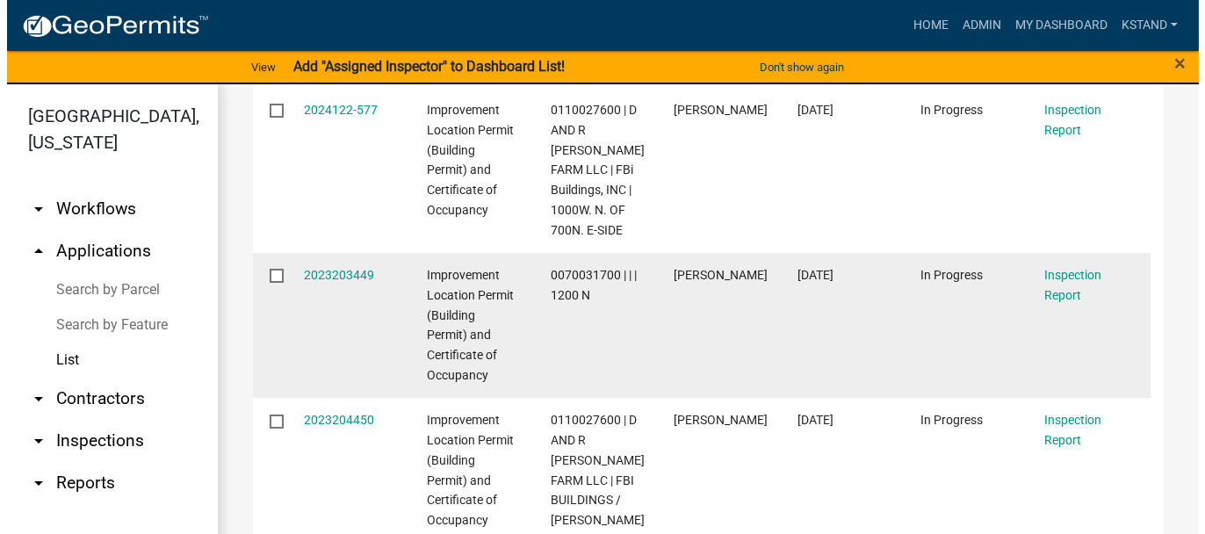
scroll to position [527, 0]
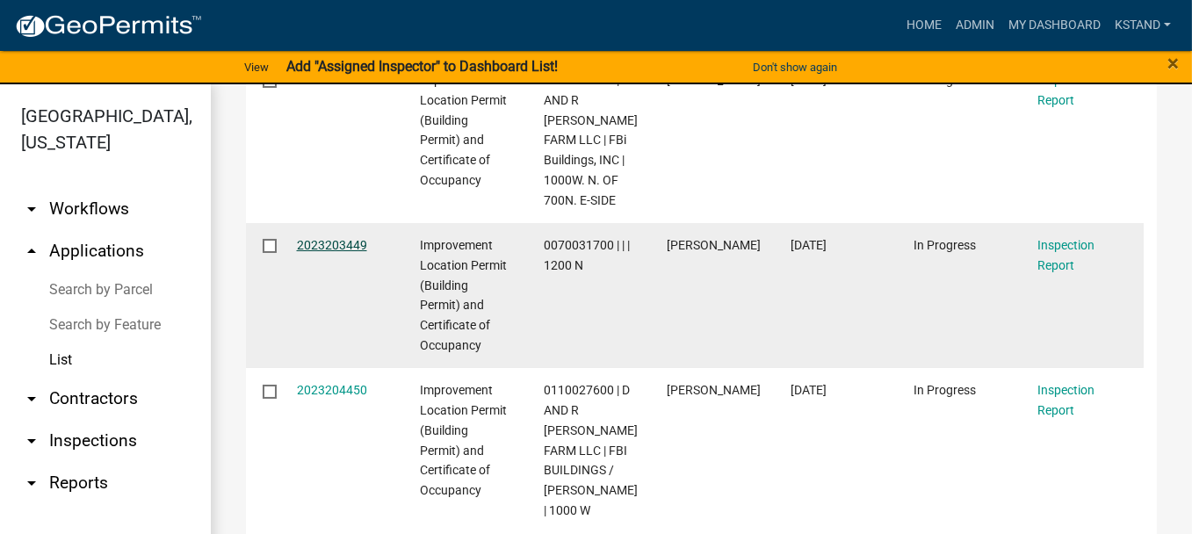
click at [307, 247] on link "2023203449" at bounding box center [332, 245] width 70 height 14
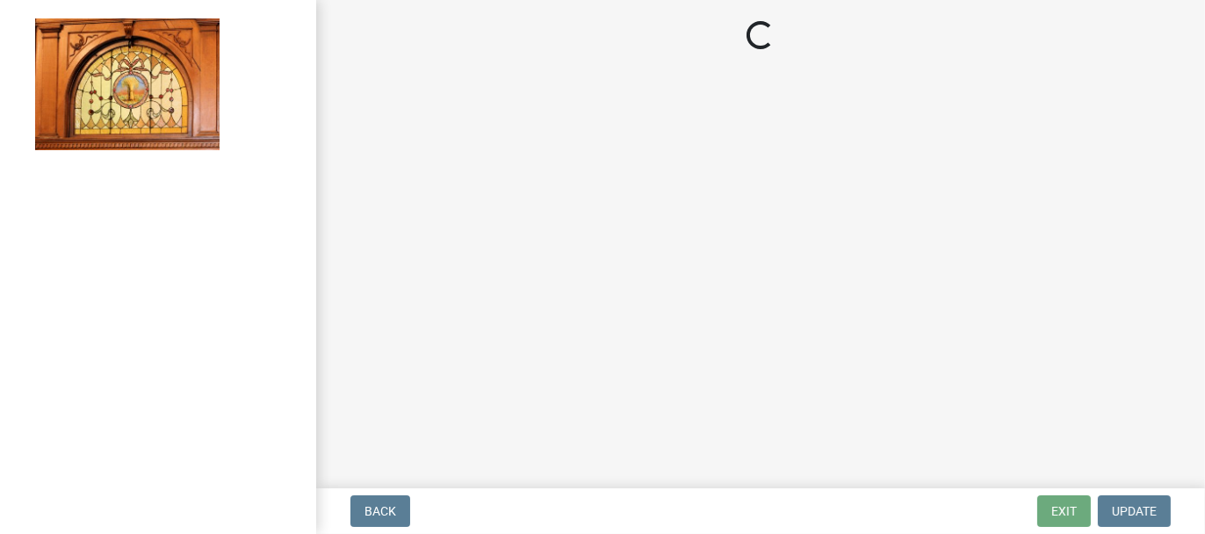
select select "62bb873c-c571-4454-ac8a-8c216551e2a3"
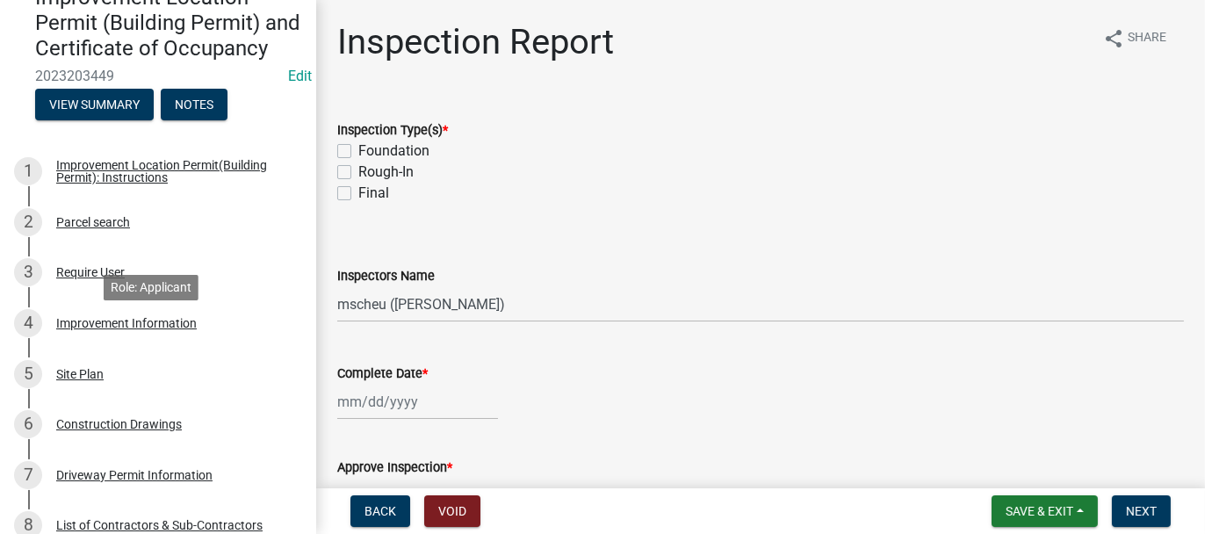
scroll to position [176, 0]
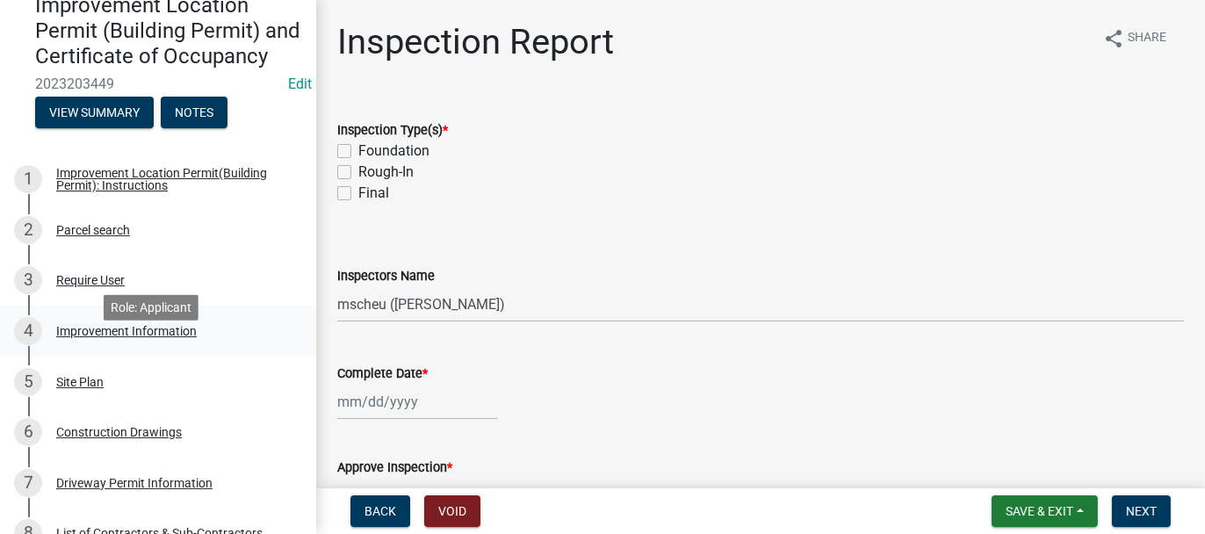
click at [66, 337] on div "Improvement Information" at bounding box center [126, 331] width 141 height 12
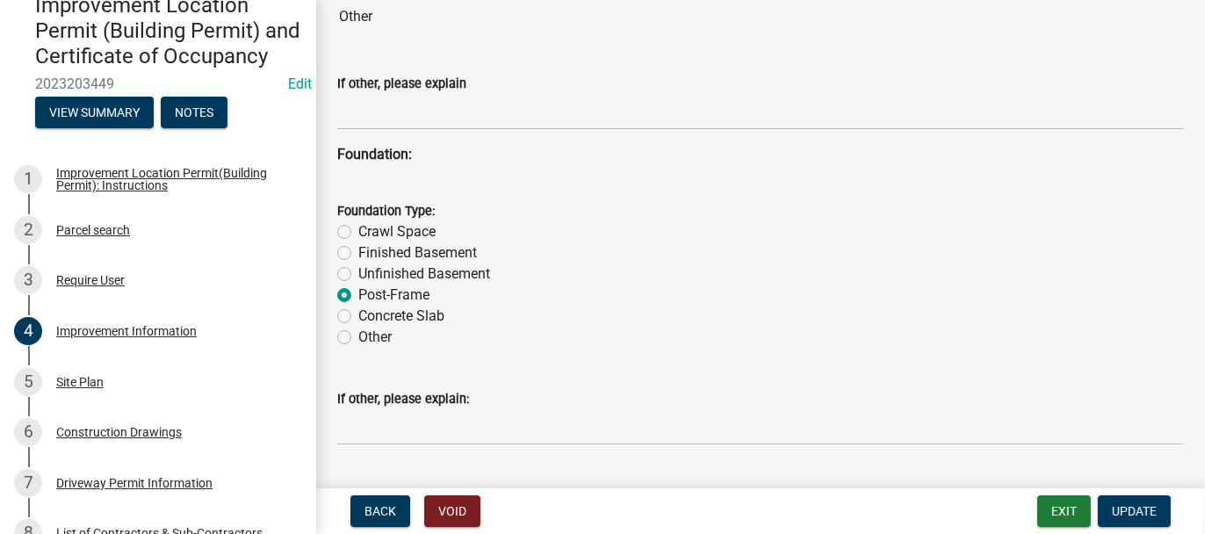
scroll to position [1405, 0]
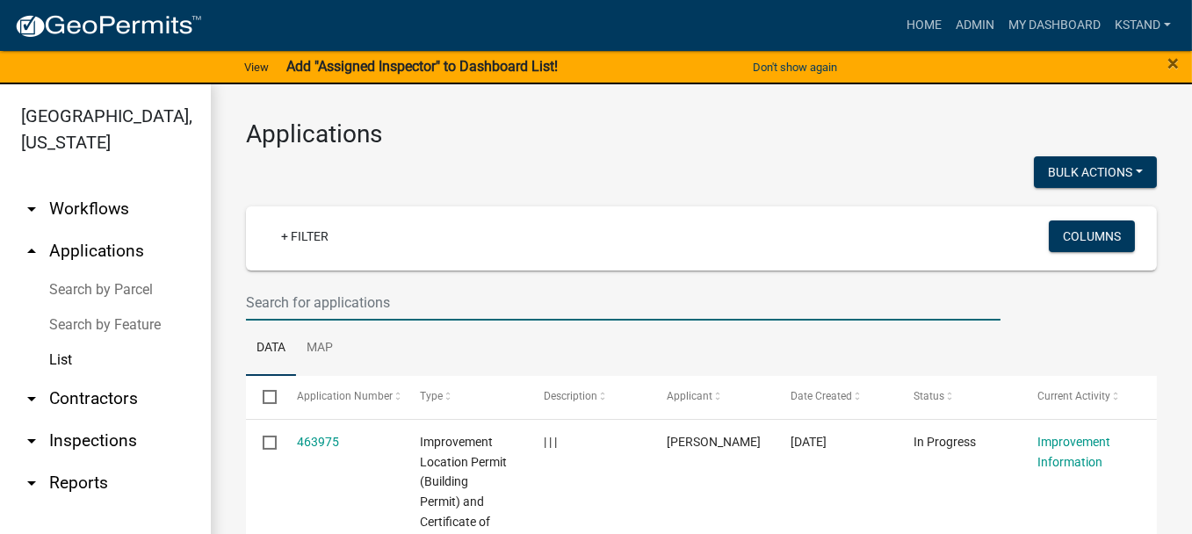
click at [292, 288] on input "text" at bounding box center [623, 303] width 754 height 36
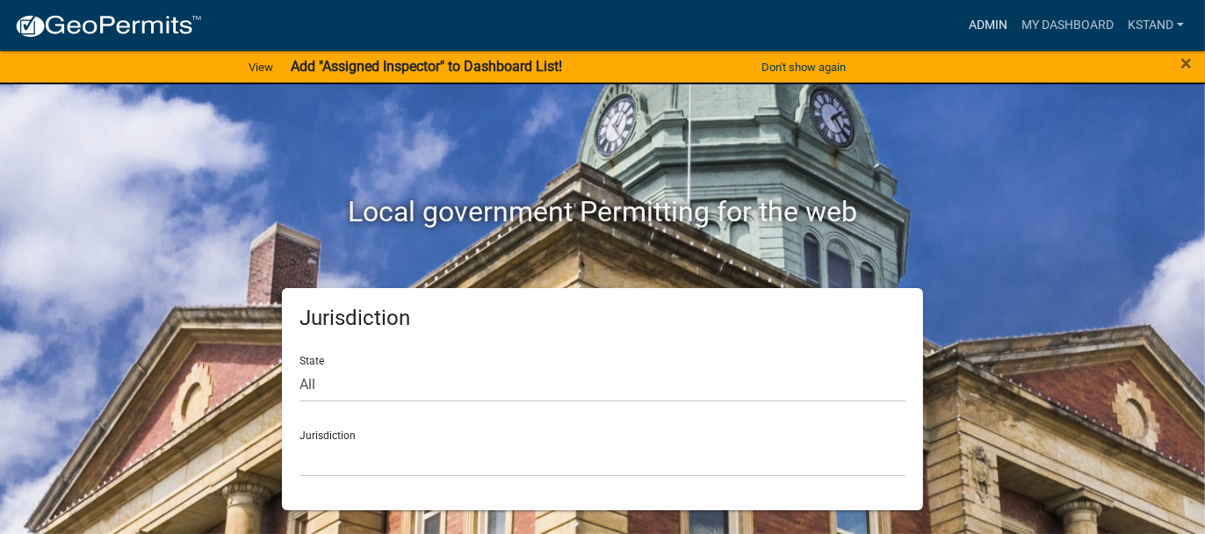
click at [997, 21] on link "Admin" at bounding box center [988, 25] width 53 height 33
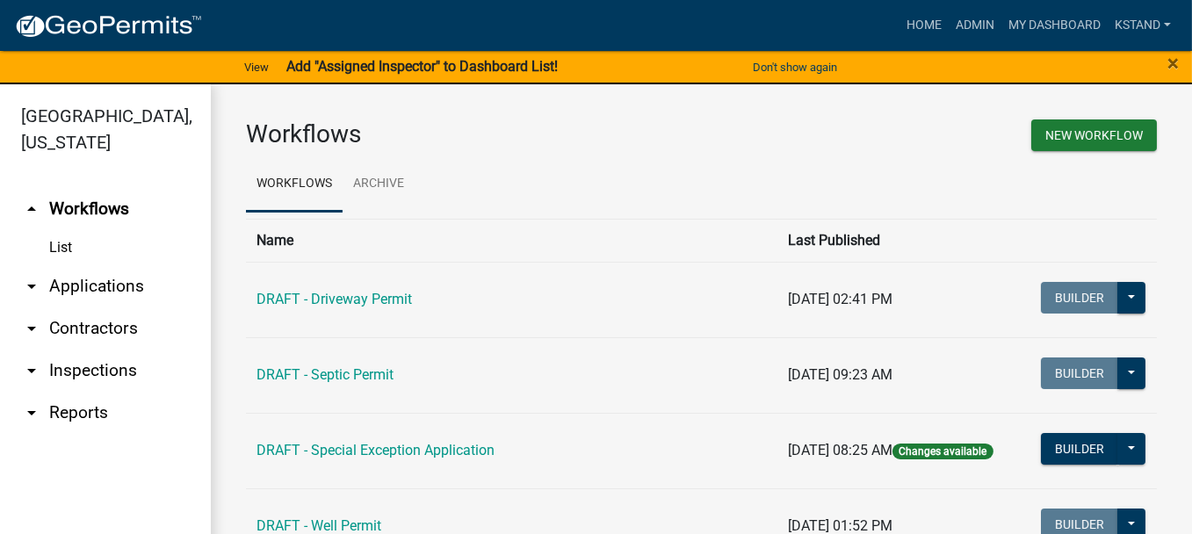
click at [65, 279] on link "arrow_drop_down Applications" at bounding box center [105, 286] width 211 height 42
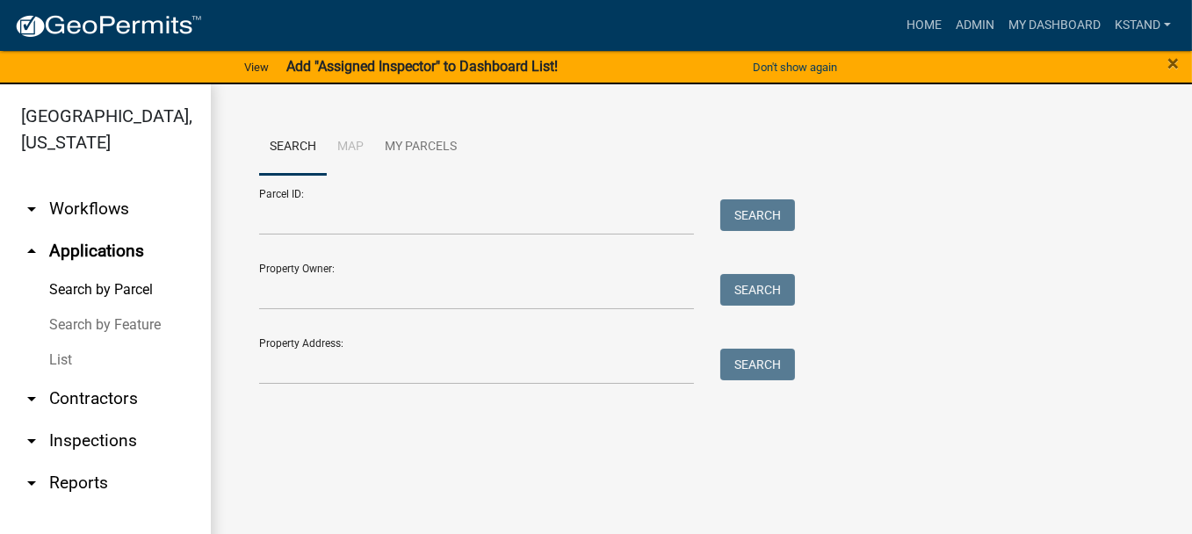
click at [54, 361] on link "List" at bounding box center [105, 360] width 211 height 35
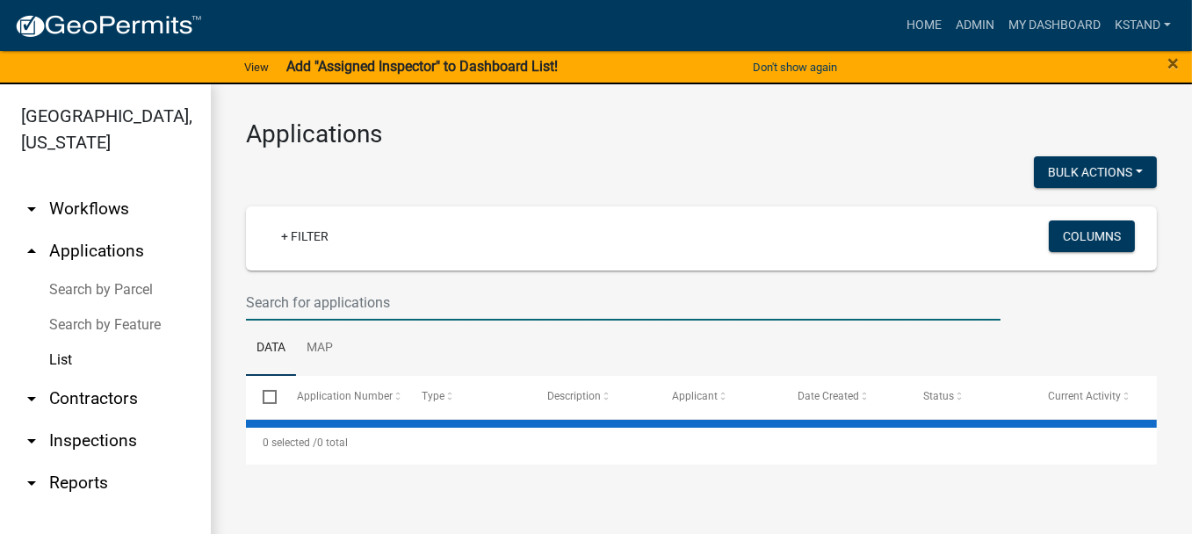
click at [274, 298] on input "text" at bounding box center [623, 303] width 754 height 36
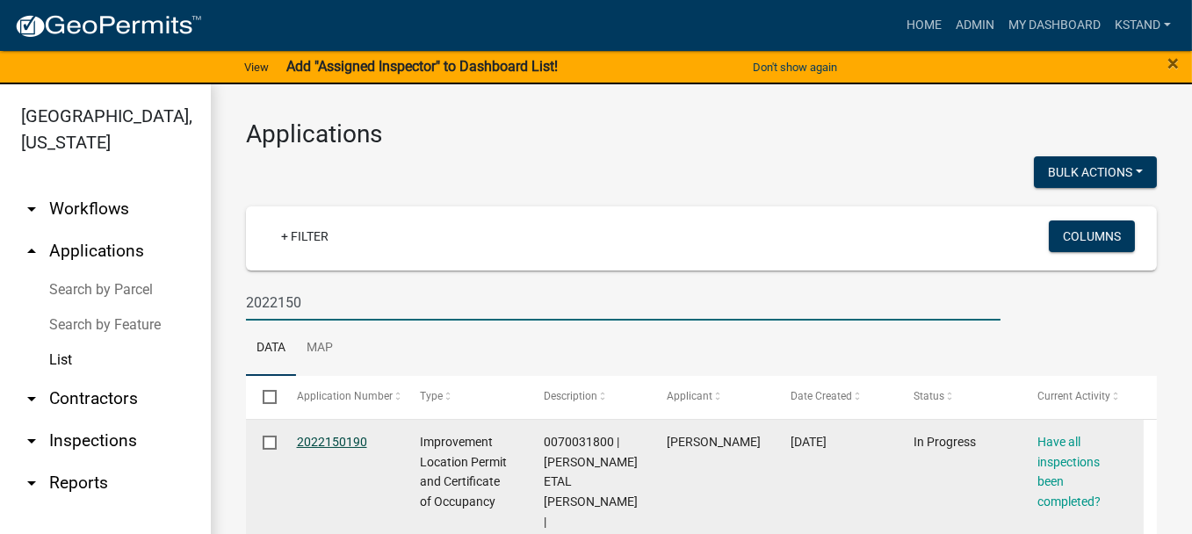
type input "2022150"
click at [331, 440] on link "2022150190" at bounding box center [332, 442] width 70 height 14
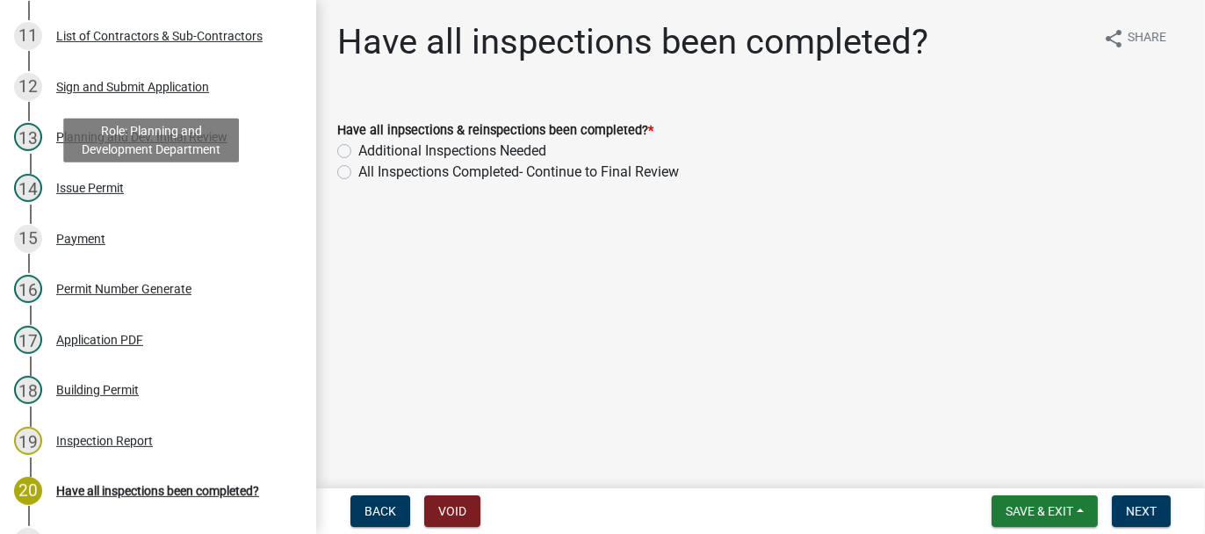
scroll to position [966, 0]
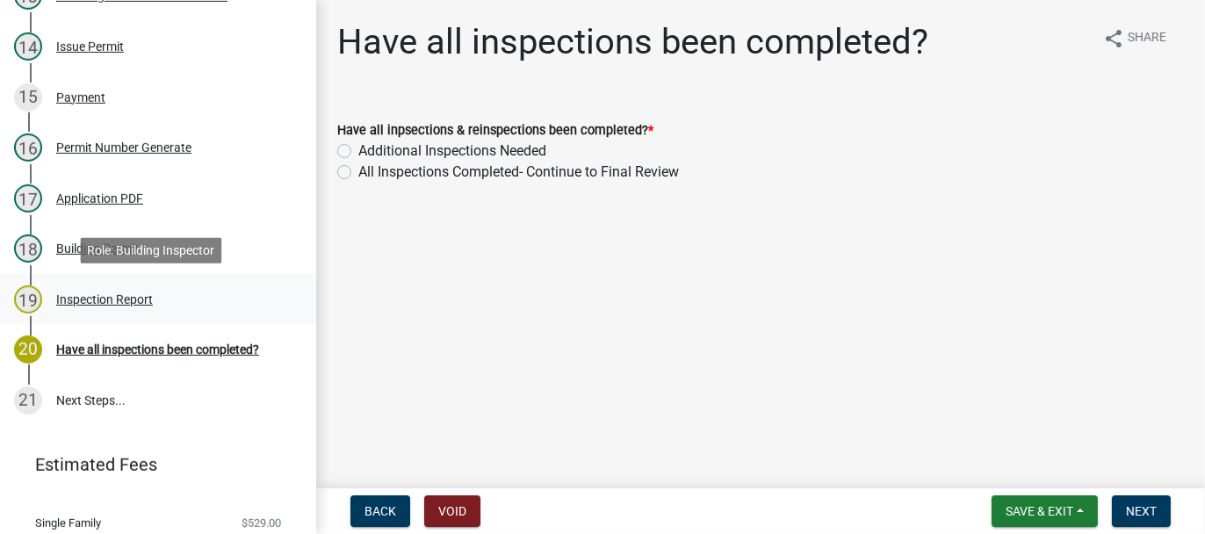
click at [80, 307] on div "19 Inspection Report" at bounding box center [151, 299] width 274 height 28
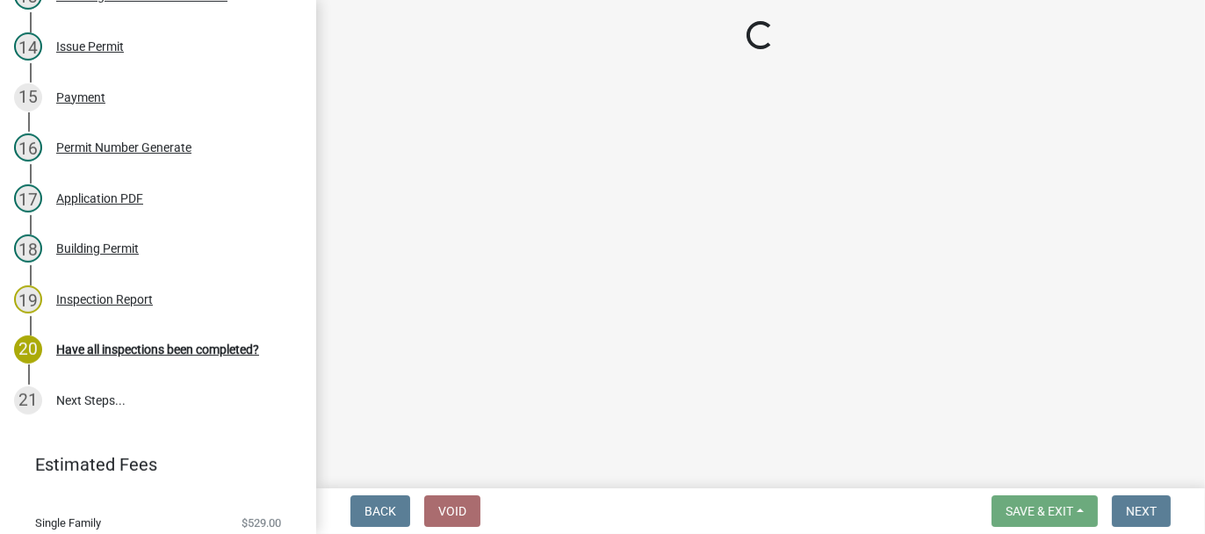
select select "62bb873c-c571-4454-ac8a-8c216551e2a3"
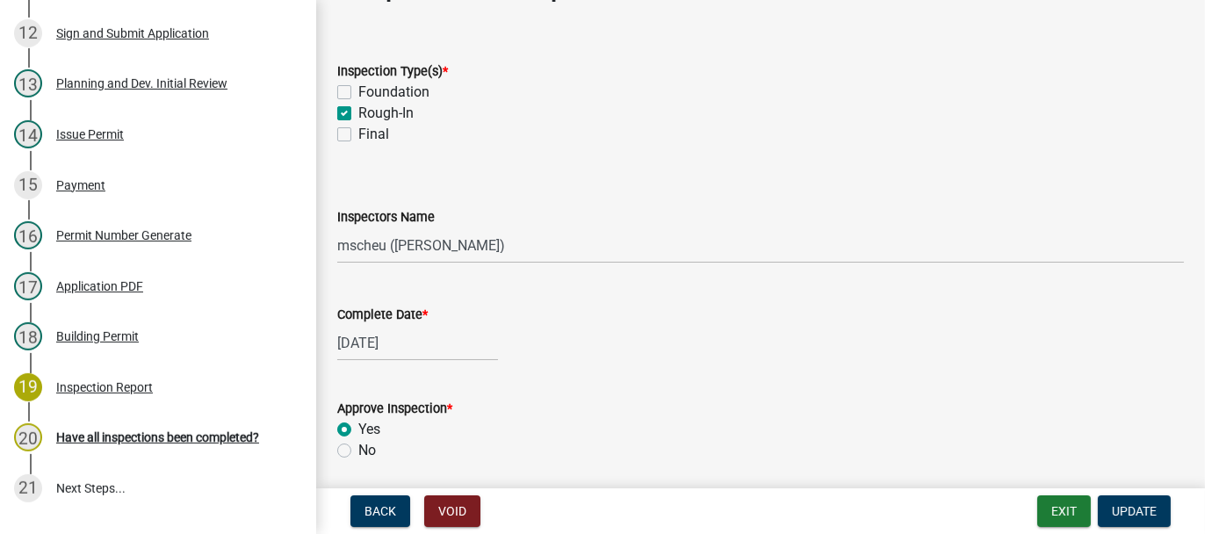
scroll to position [88, 0]
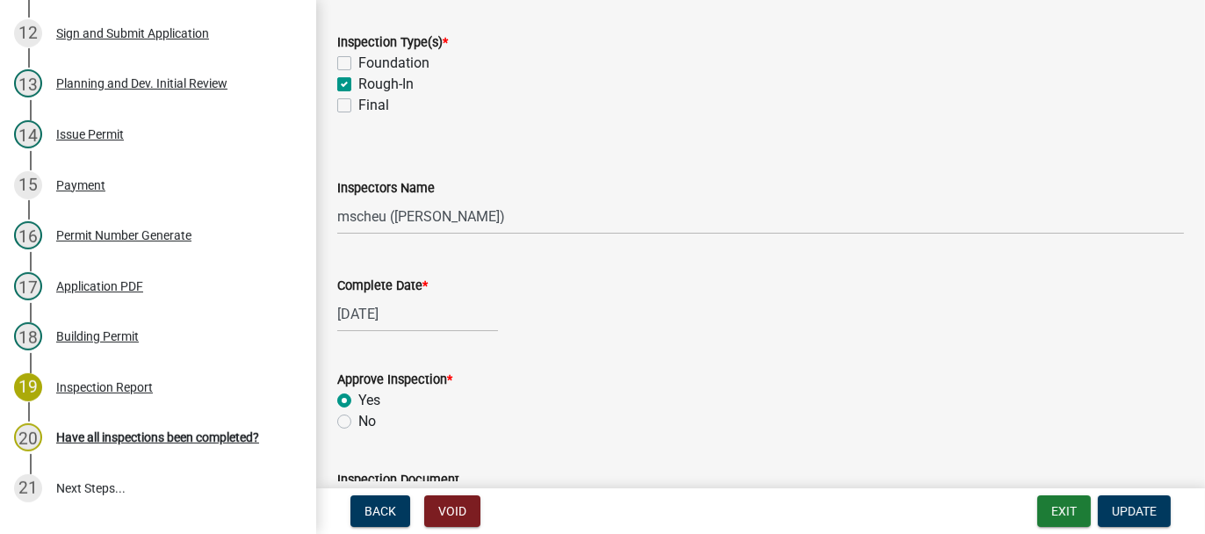
click at [358, 106] on label "Final" at bounding box center [373, 105] width 31 height 21
click at [358, 106] on input "Final" at bounding box center [363, 100] width 11 height 11
checkbox input "true"
checkbox input "false"
checkbox input "true"
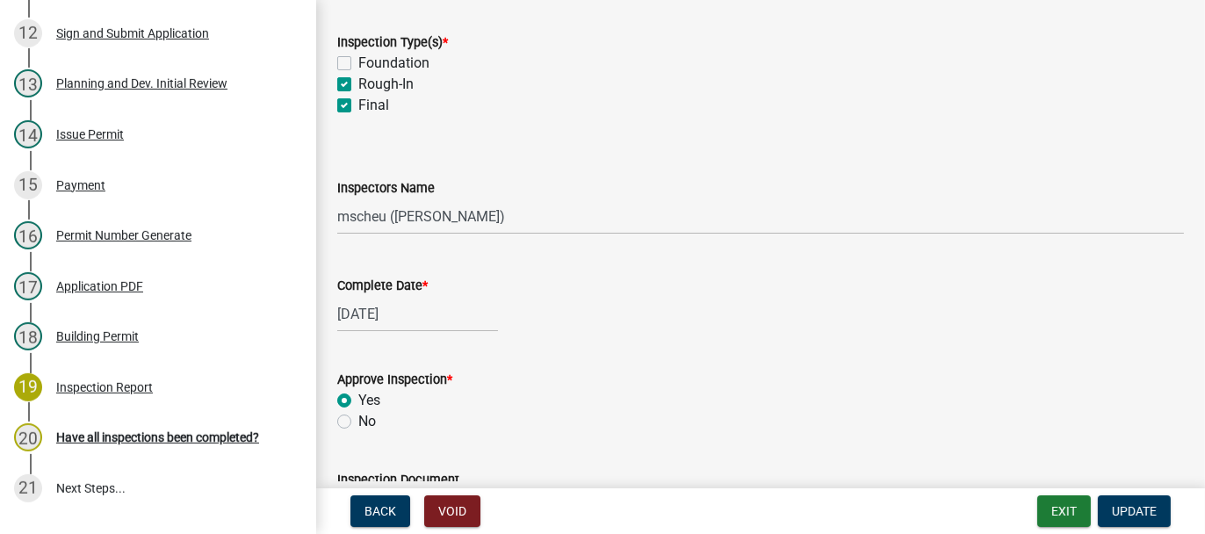
checkbox input "true"
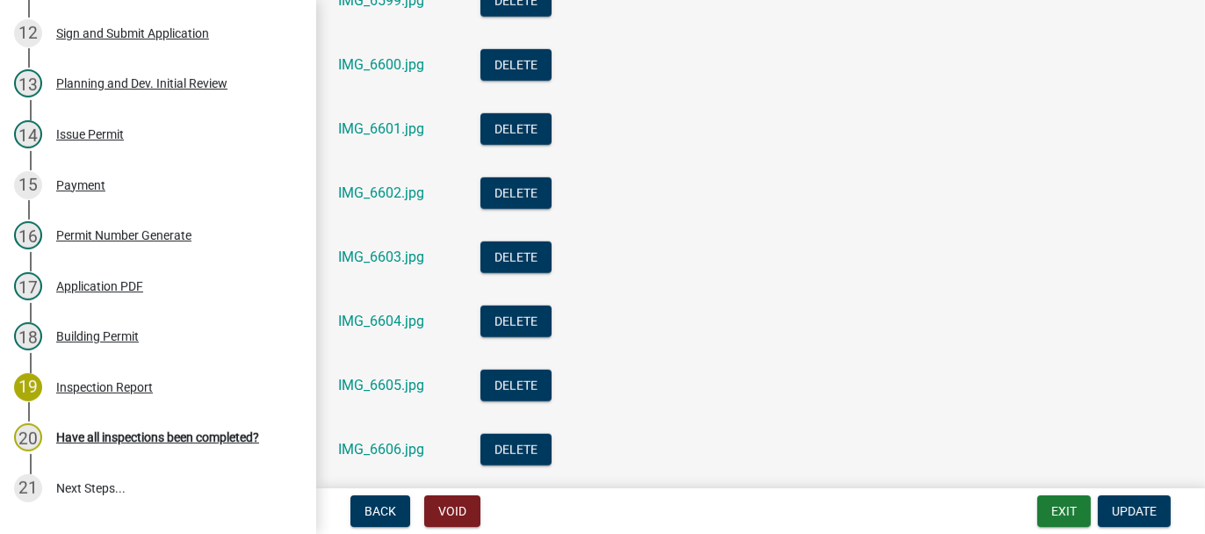
scroll to position [2231, 0]
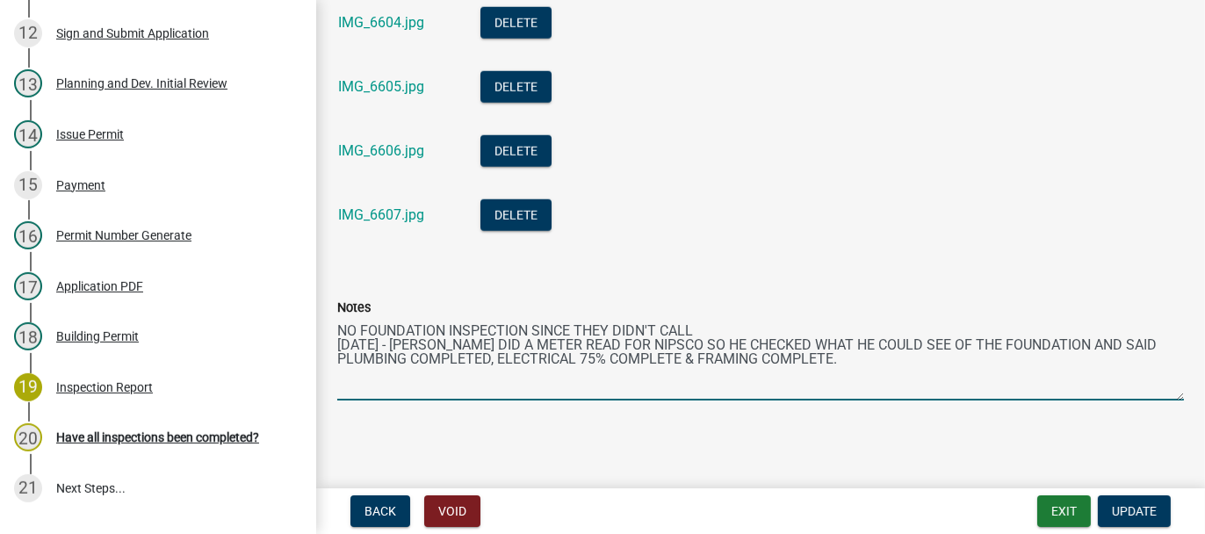
click at [775, 355] on textarea "NO FOUNDATION INSPECTION SINCE THEY DIDN'T CALL 4-11-23 - JOE DID A METER READ …" at bounding box center [760, 359] width 847 height 83
type textarea "NO FOUNDATION INSPECTION SINCE THEY DIDN'T CALL 4-11-23 - JOE DID A METER READ …"
click at [1142, 510] on span "Update" at bounding box center [1134, 511] width 45 height 14
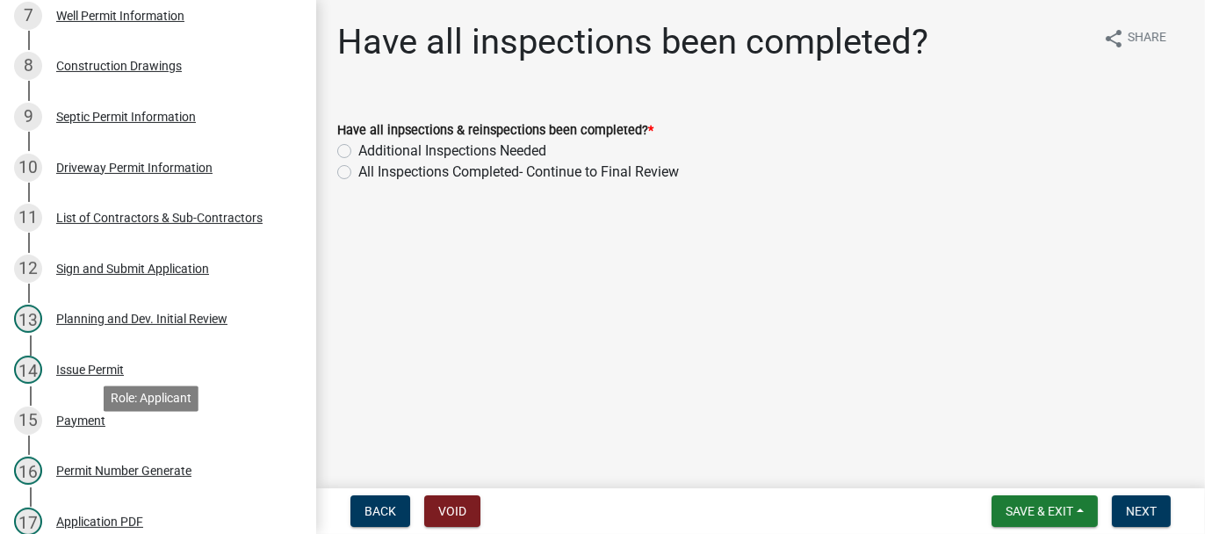
scroll to position [615, 0]
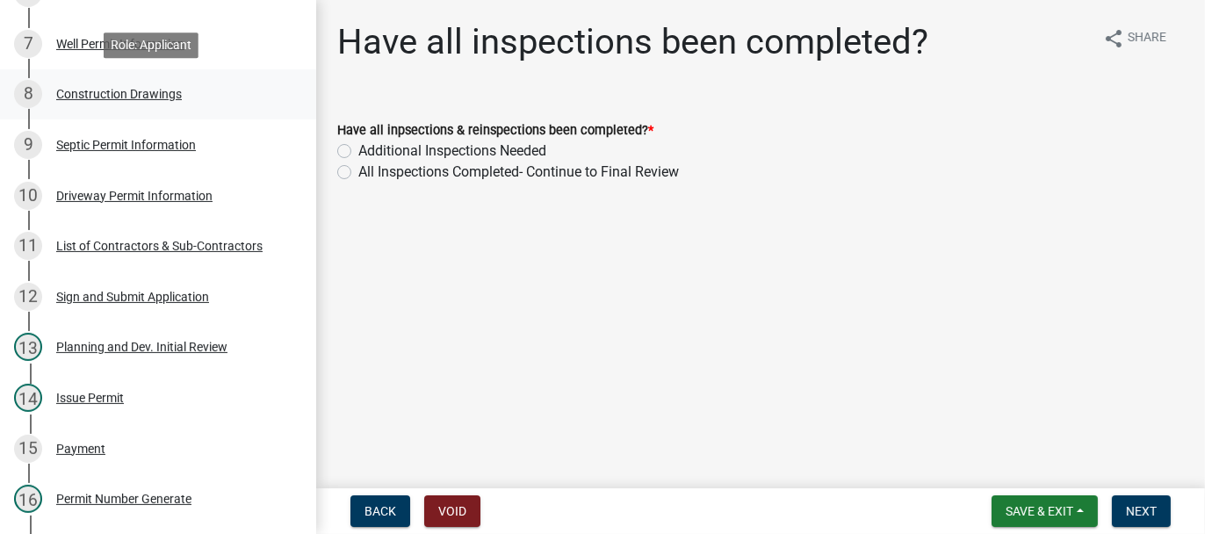
click at [162, 88] on div "Construction Drawings" at bounding box center [119, 94] width 126 height 12
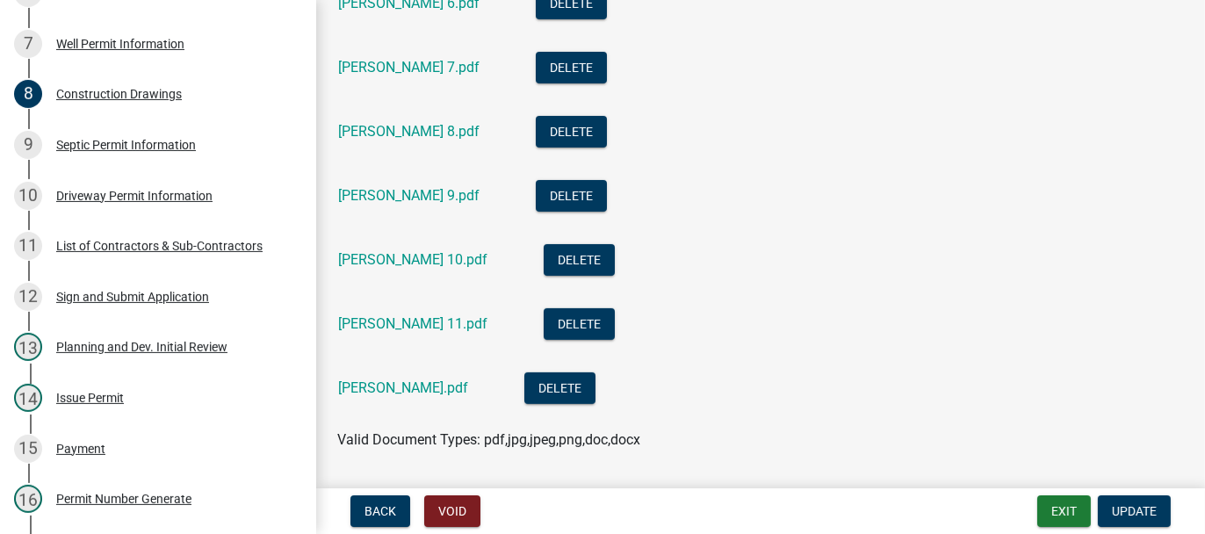
scroll to position [823, 0]
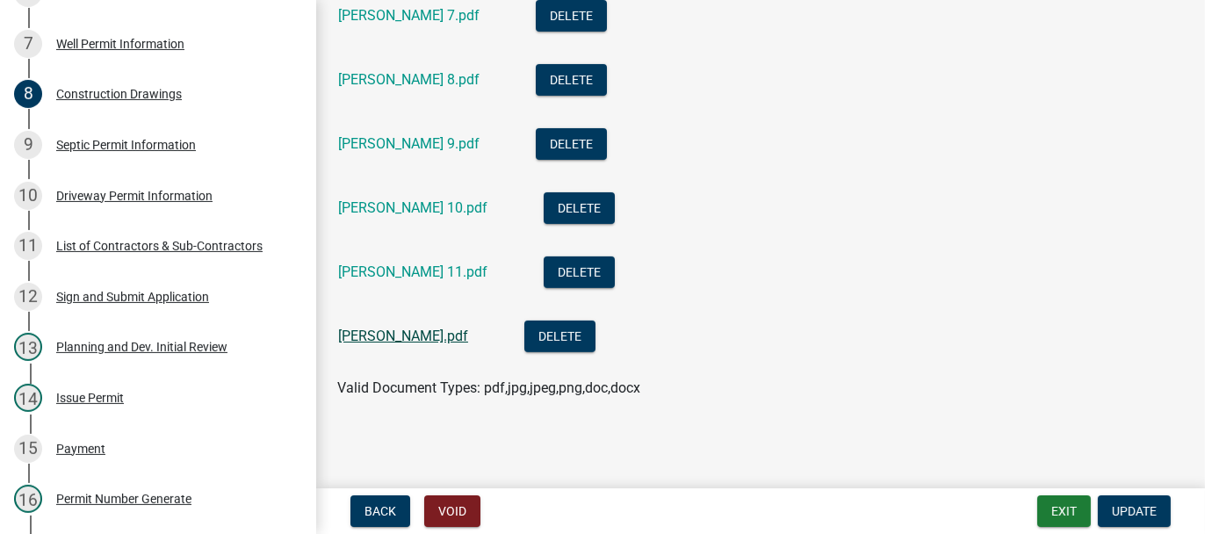
click at [375, 340] on link "sipkema.pdf" at bounding box center [403, 336] width 130 height 17
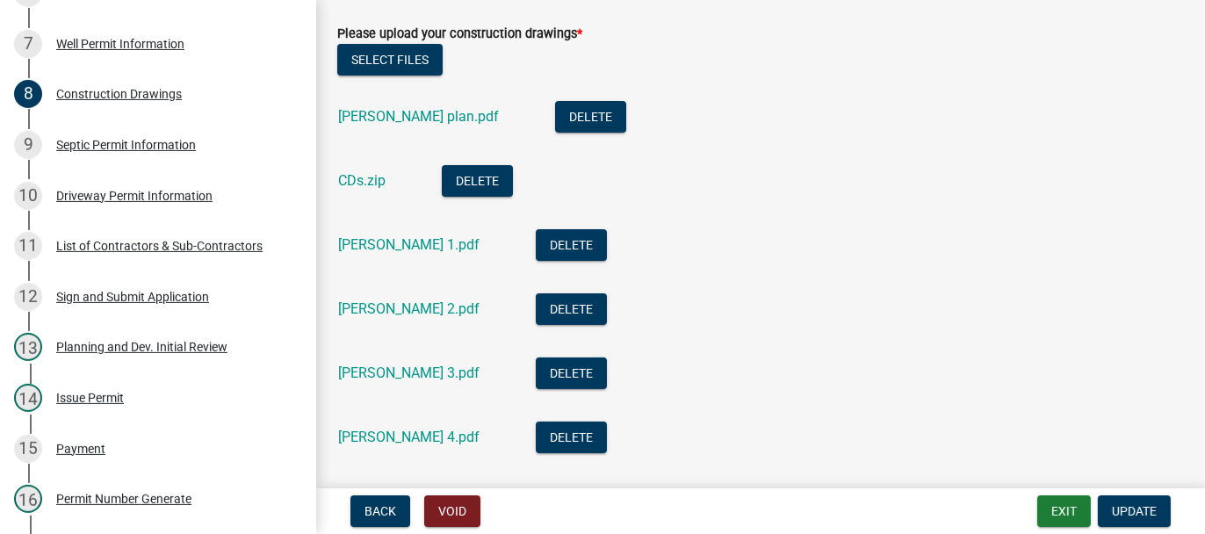
scroll to position [208, 0]
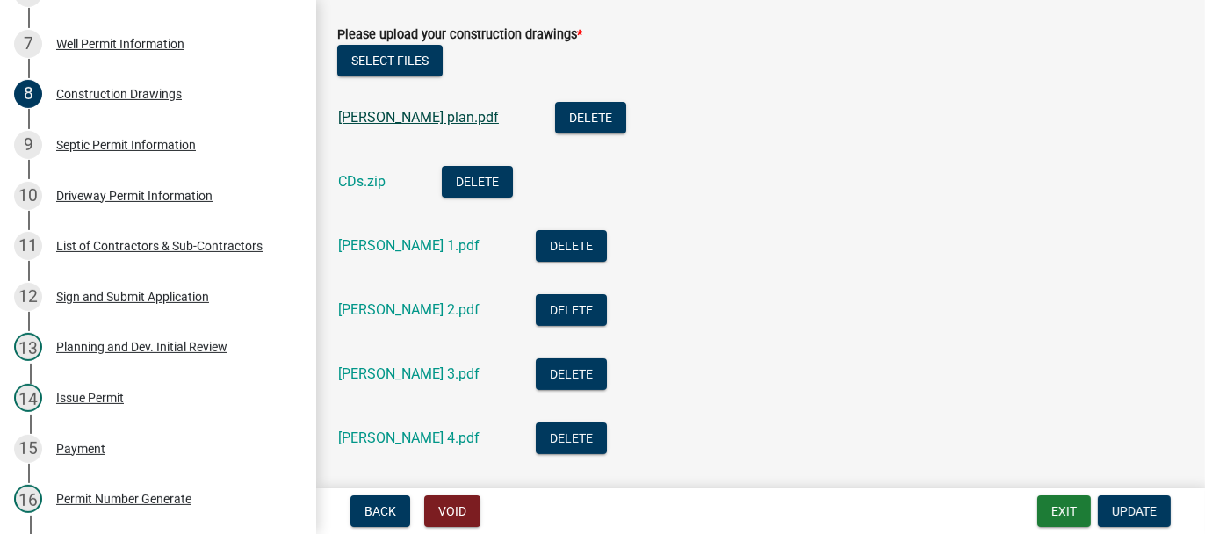
click at [394, 119] on link "Sipkema plan.pdf" at bounding box center [418, 117] width 161 height 17
click at [371, 181] on link "CDs.zip" at bounding box center [361, 181] width 47 height 17
click at [1053, 506] on button "Exit" at bounding box center [1064, 511] width 54 height 32
